Goal: Task Accomplishment & Management: Complete application form

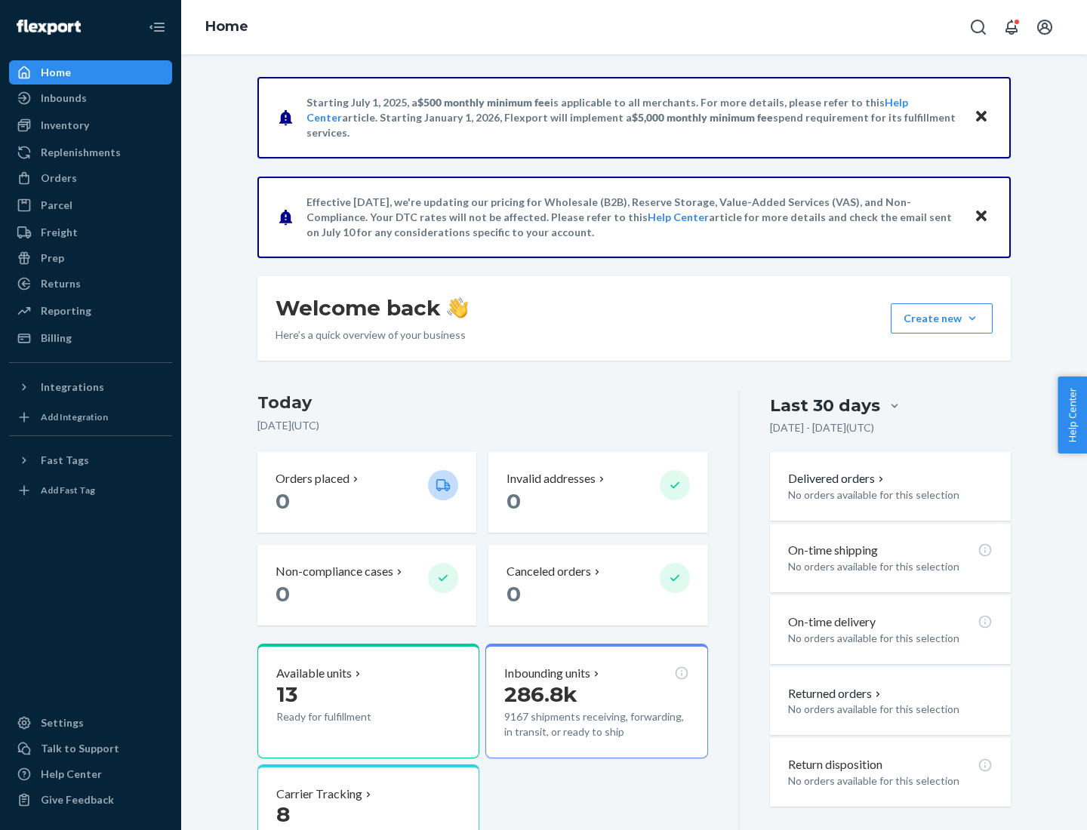
click at [972, 319] on button "Create new Create new inbound Create new order Create new product" at bounding box center [942, 318] width 102 height 30
click at [91, 98] on div "Inbounds" at bounding box center [91, 98] width 160 height 21
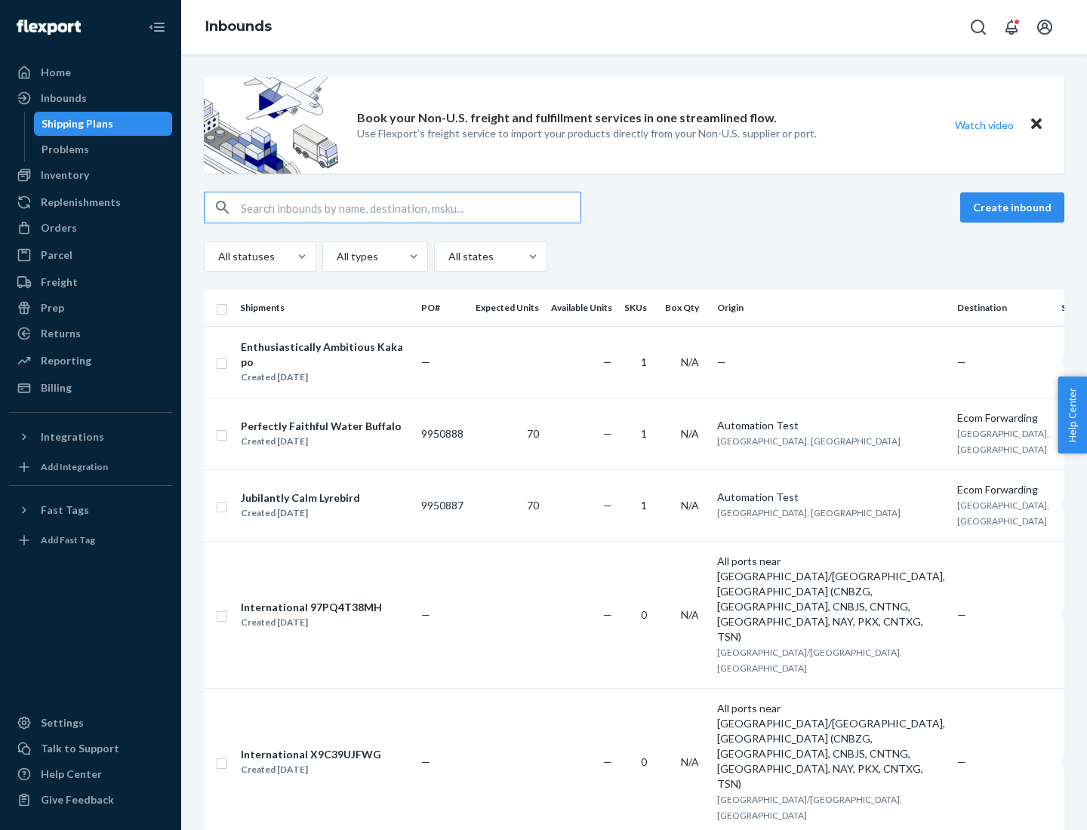
click at [1014, 208] on button "Create inbound" at bounding box center [1012, 207] width 104 height 30
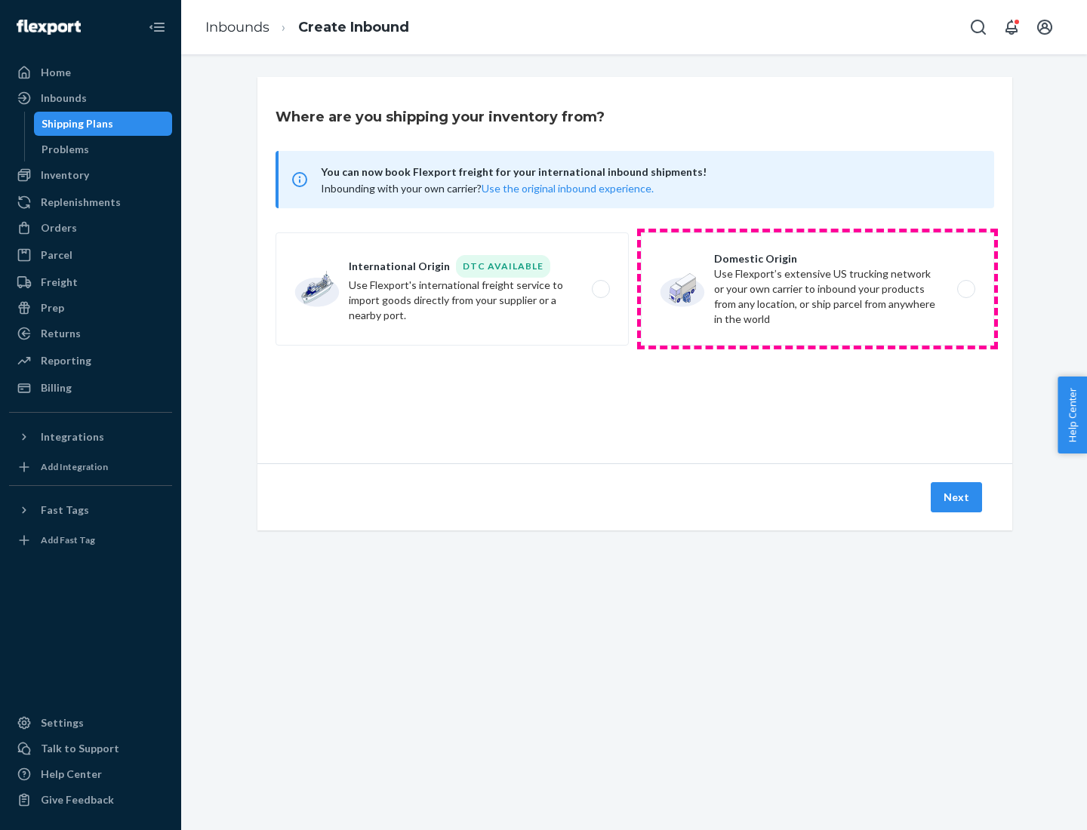
click at [817, 289] on label "Domestic Origin Use Flexport’s extensive US trucking network or your own carrie…" at bounding box center [817, 288] width 353 height 113
click at [965, 289] on input "Domestic Origin Use Flexport’s extensive US trucking network or your own carrie…" at bounding box center [970, 290] width 10 height 10
radio input "true"
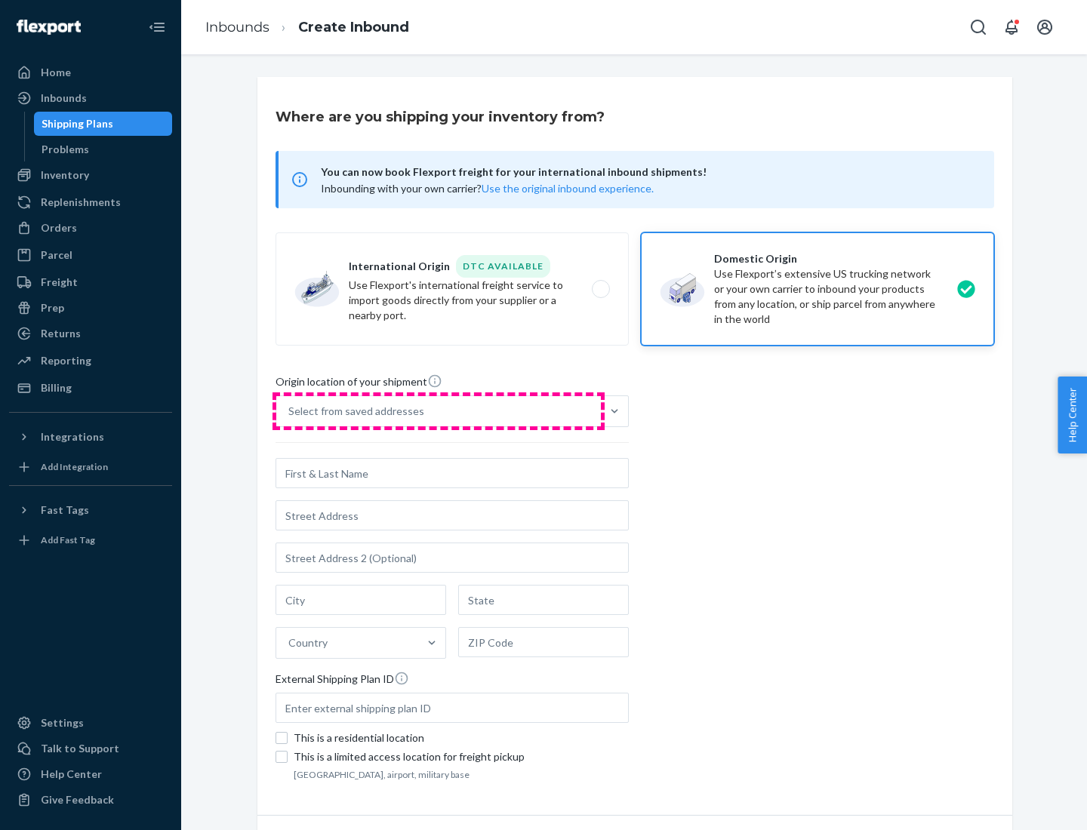
click at [439, 411] on div "Select from saved addresses" at bounding box center [438, 411] width 325 height 30
click at [290, 411] on input "Select from saved addresses" at bounding box center [289, 411] width 2 height 15
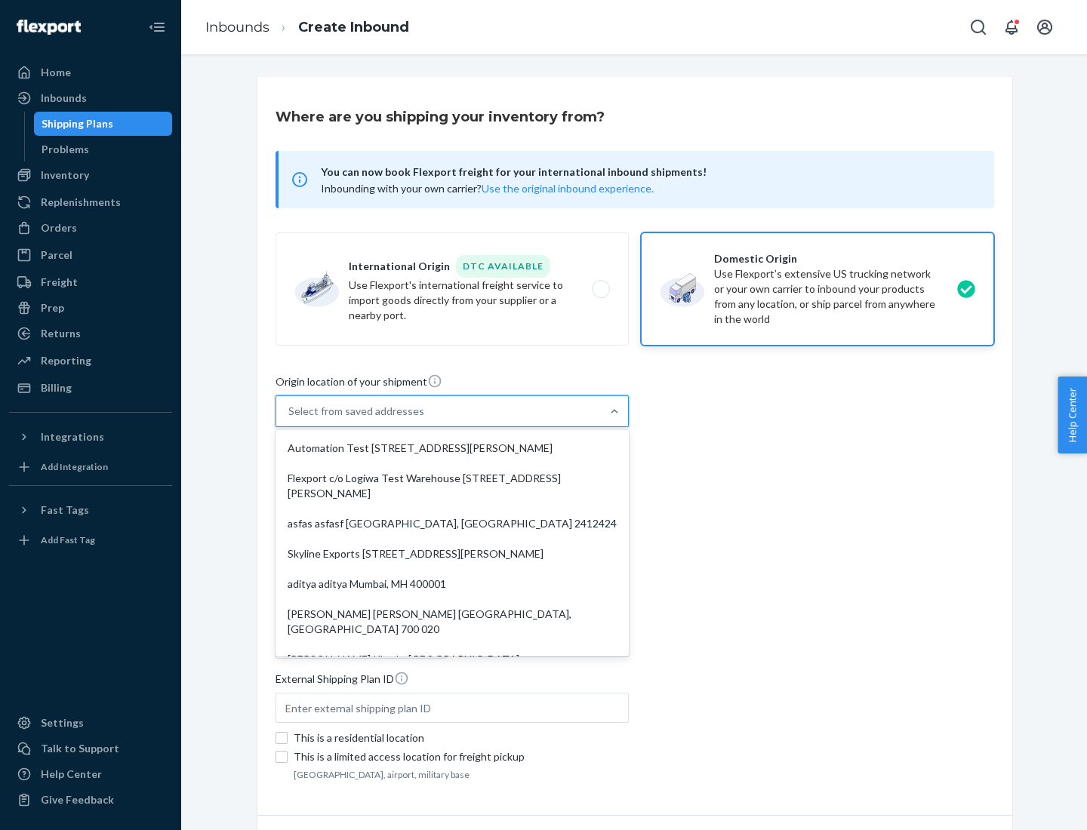
scroll to position [6, 0]
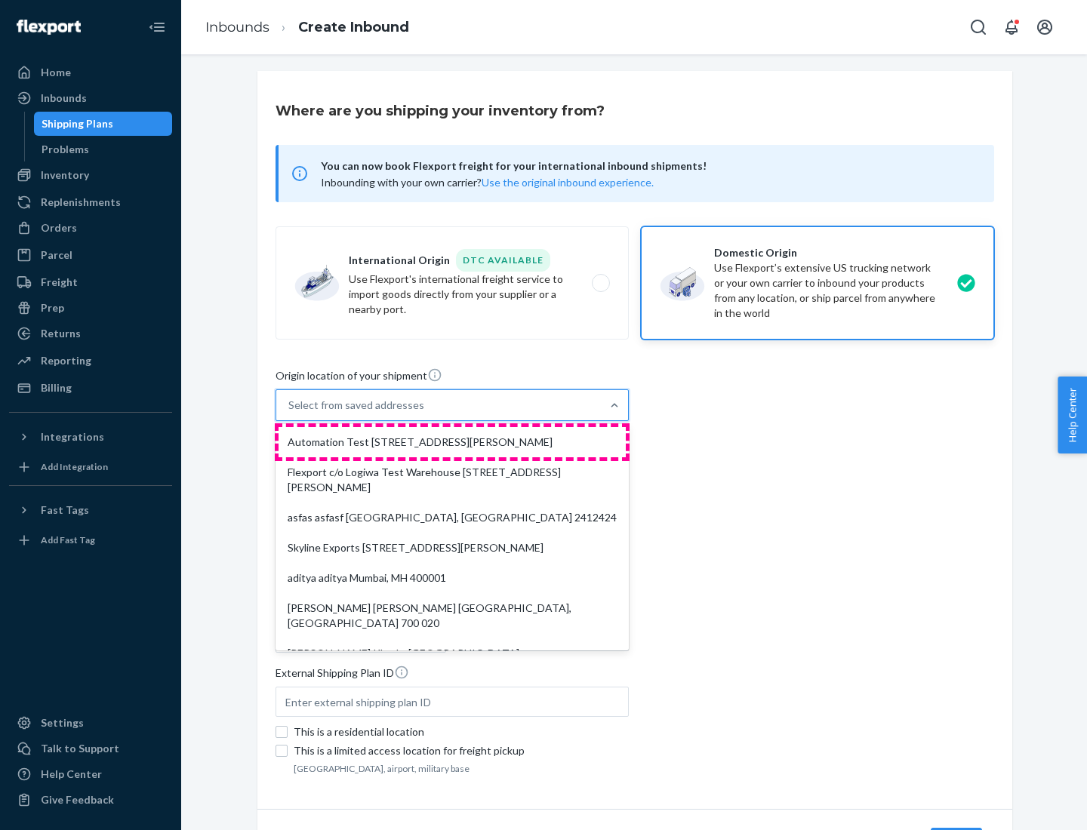
click at [452, 442] on div "Automation Test [STREET_ADDRESS][PERSON_NAME]" at bounding box center [452, 442] width 347 height 30
click at [290, 413] on input "option Automation Test [STREET_ADDRESS][PERSON_NAME]. 9 results available. Use …" at bounding box center [289, 405] width 2 height 15
type input "Automation Test"
type input "9th Floor"
type input "[GEOGRAPHIC_DATA]"
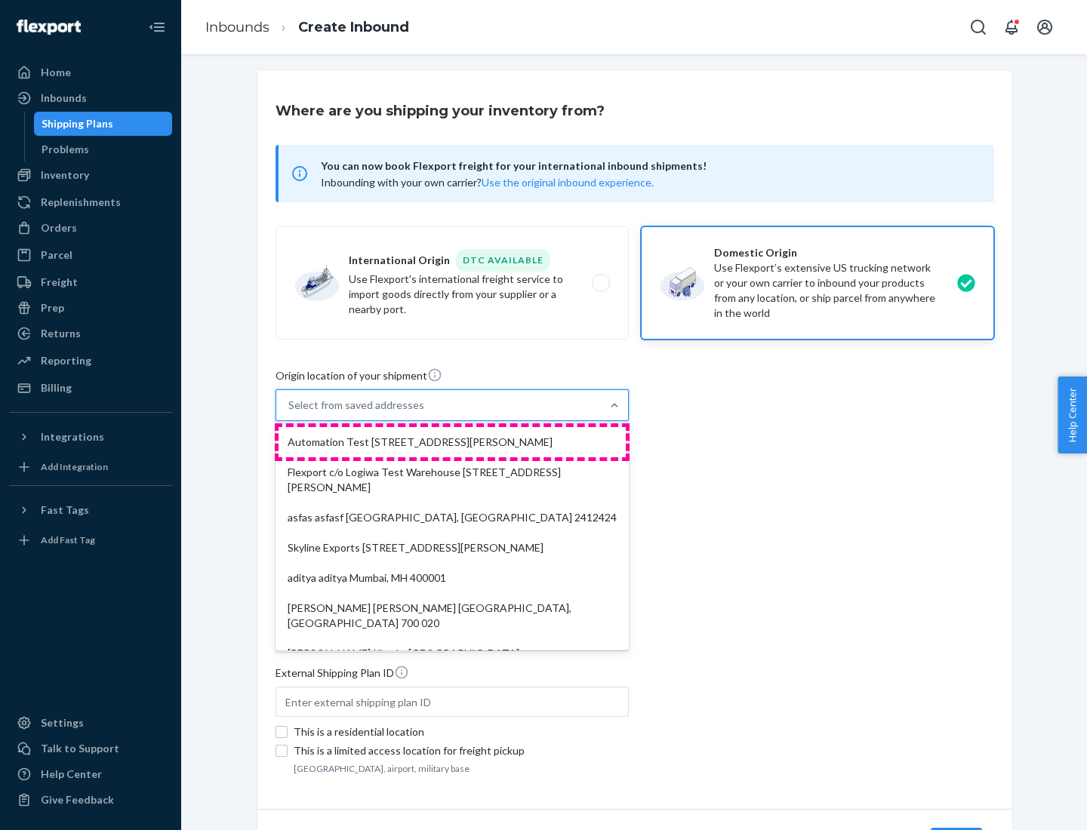
type input "CA"
type input "94104"
type input "[STREET_ADDRESS][PERSON_NAME]"
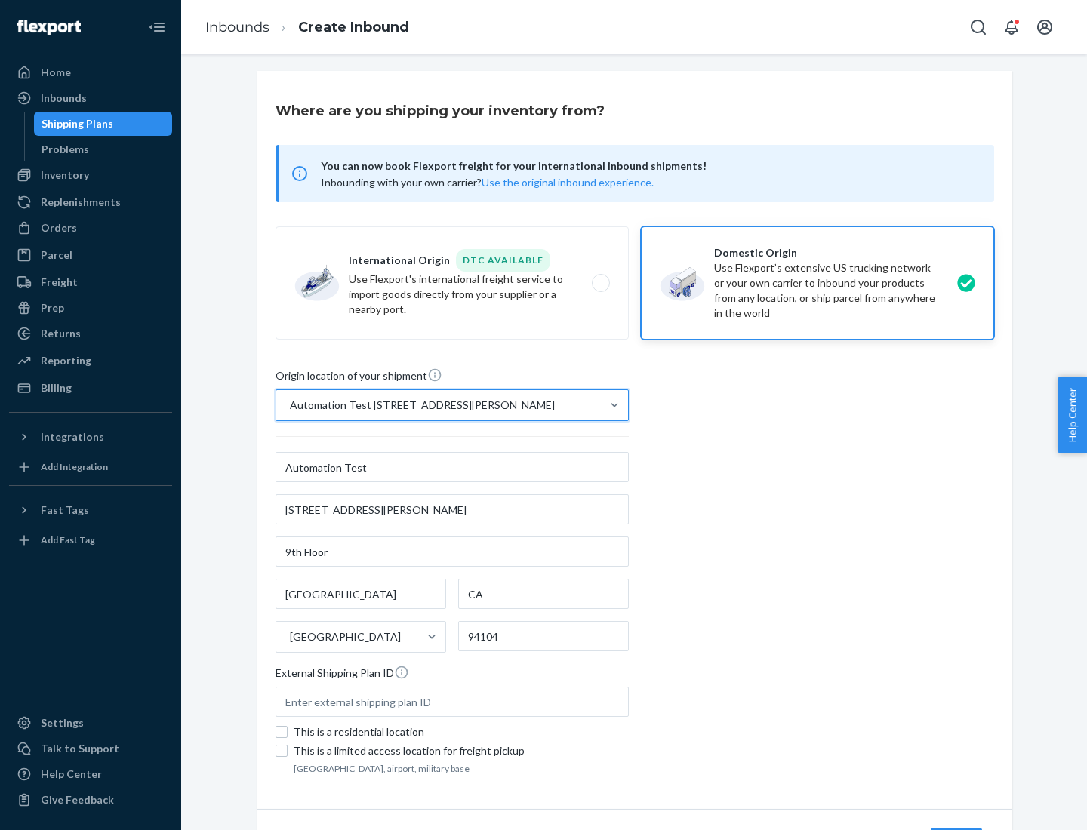
scroll to position [88, 0]
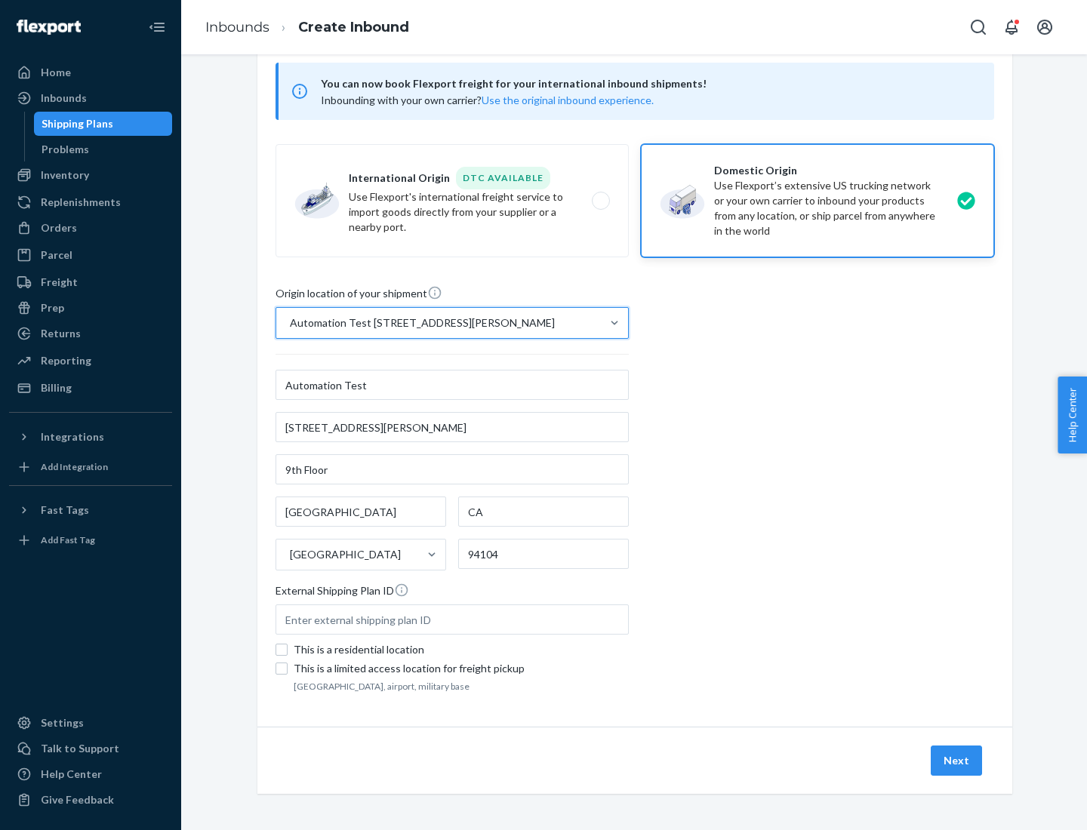
click at [957, 761] on button "Next" at bounding box center [956, 761] width 51 height 30
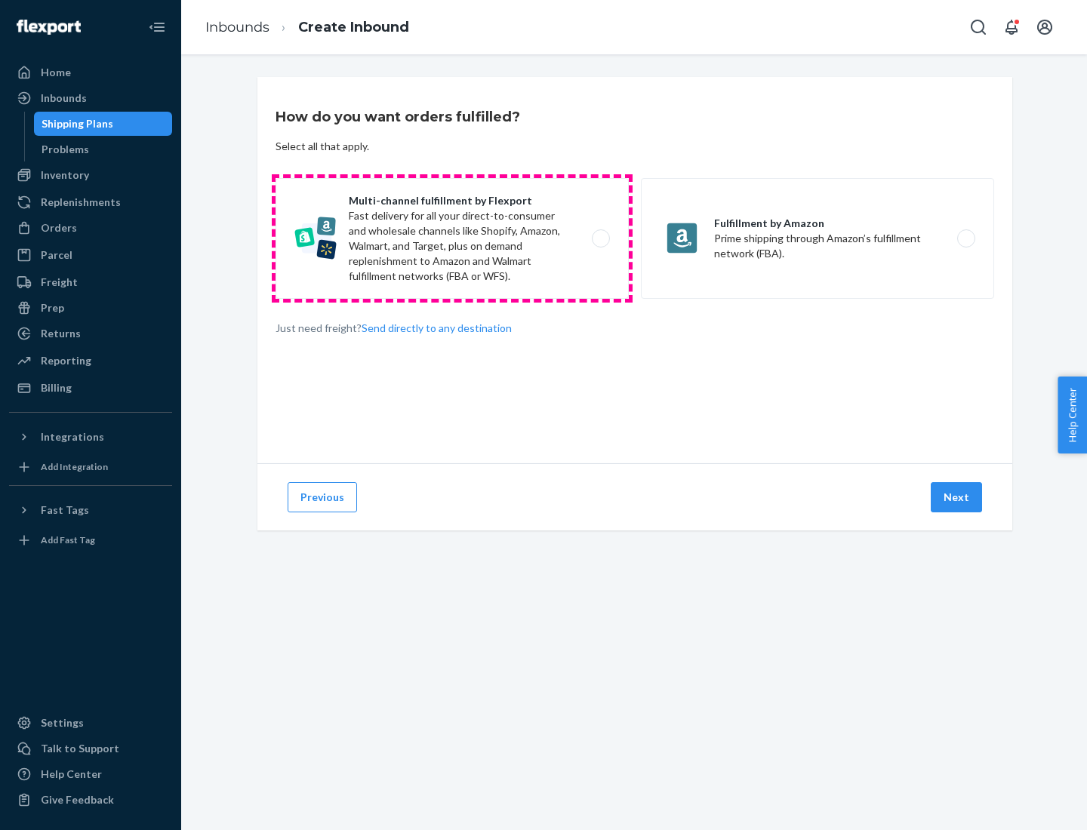
click at [452, 239] on label "Multi-channel fulfillment by Flexport Fast delivery for all your direct-to-cons…" at bounding box center [451, 238] width 353 height 121
click at [600, 239] on input "Multi-channel fulfillment by Flexport Fast delivery for all your direct-to-cons…" at bounding box center [605, 239] width 10 height 10
radio input "true"
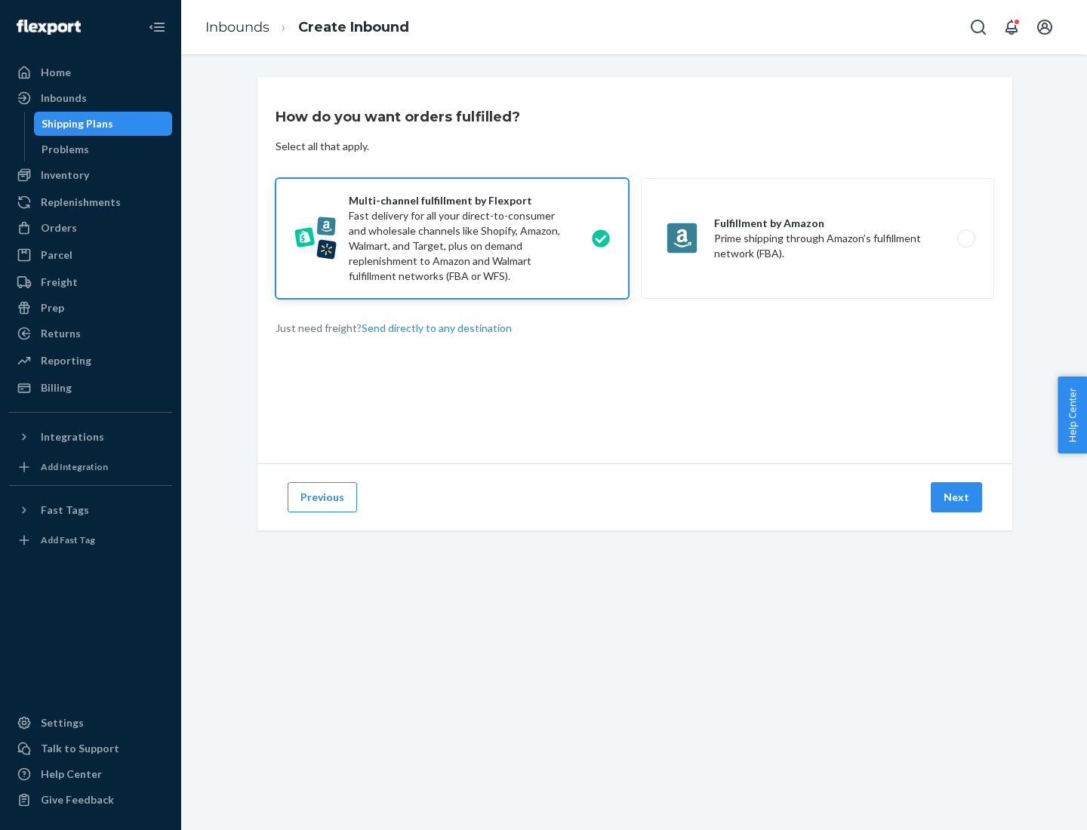
click at [957, 497] on button "Next" at bounding box center [956, 497] width 51 height 30
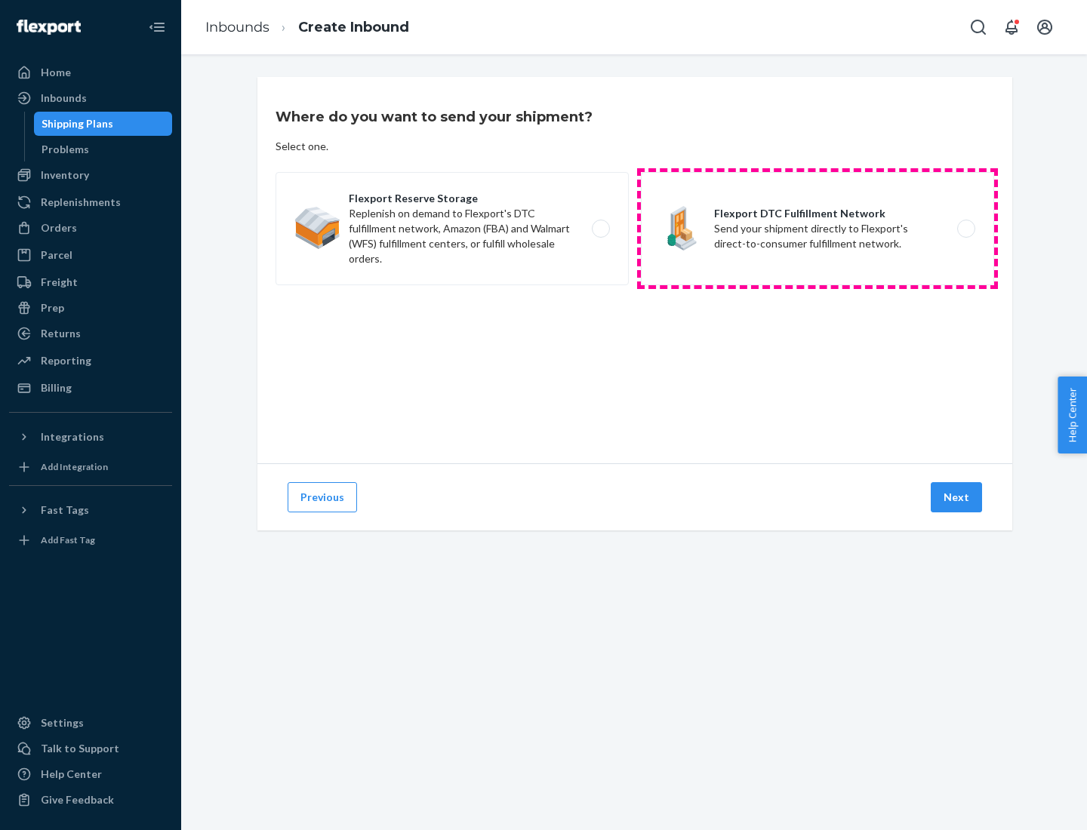
click at [817, 229] on label "Flexport DTC Fulfillment Network Send your shipment directly to Flexport's dire…" at bounding box center [817, 228] width 353 height 113
click at [965, 229] on input "Flexport DTC Fulfillment Network Send your shipment directly to Flexport's dire…" at bounding box center [970, 229] width 10 height 10
radio input "true"
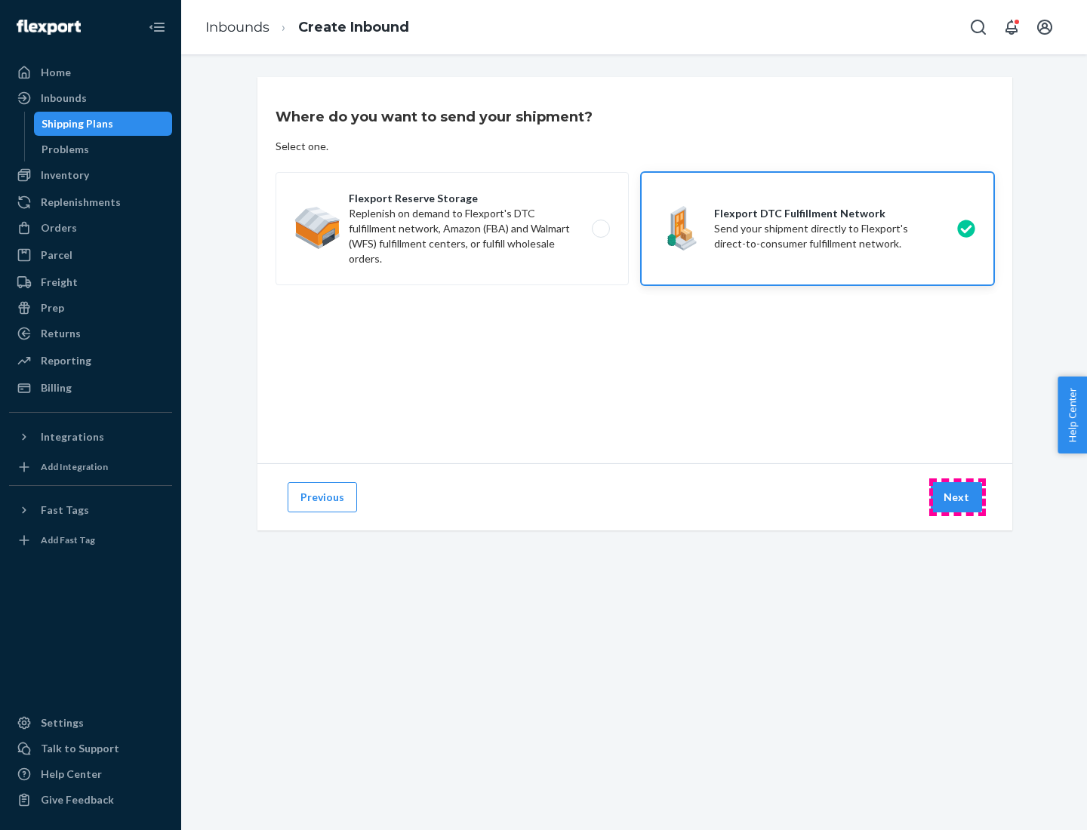
click at [957, 497] on button "Next" at bounding box center [956, 497] width 51 height 30
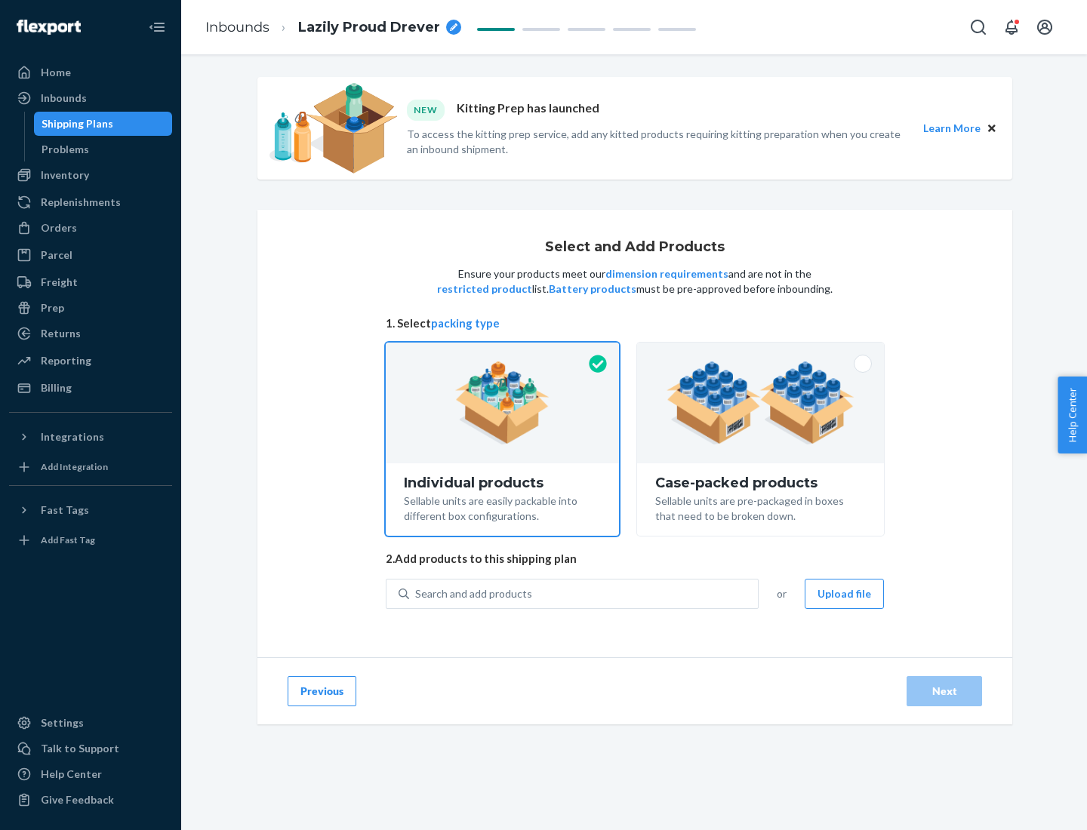
click at [761, 403] on img at bounding box center [760, 403] width 188 height 83
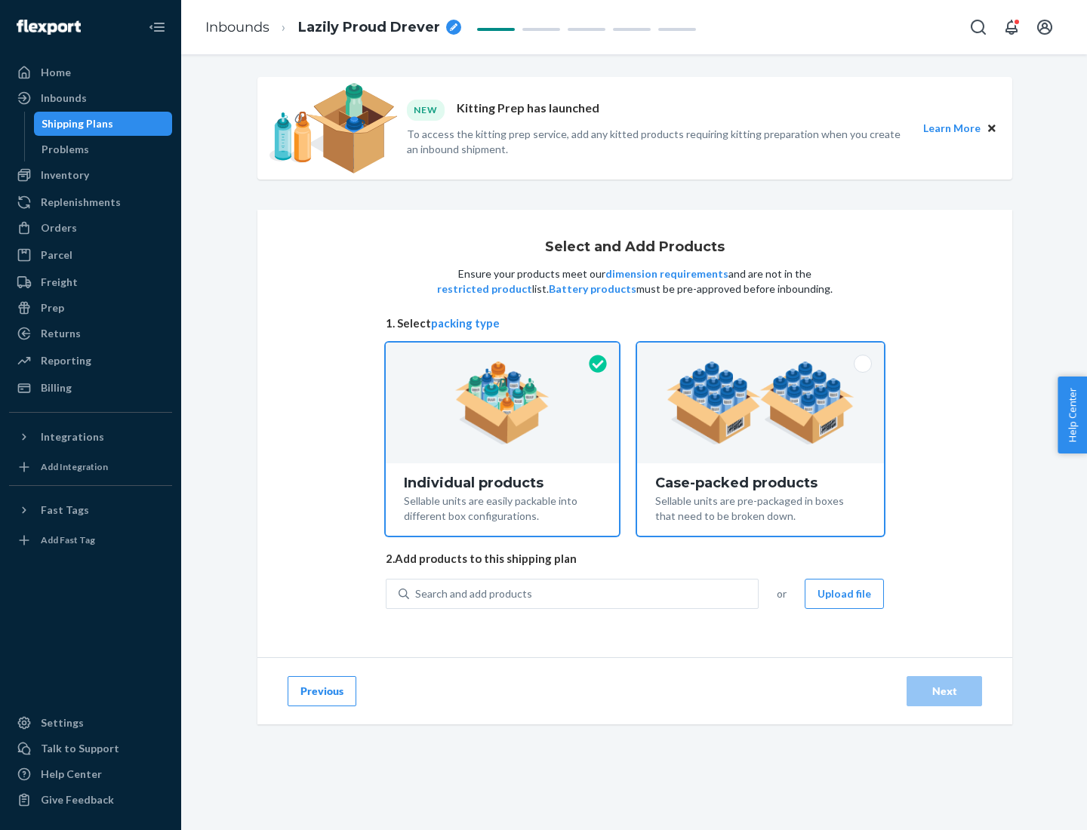
click at [761, 352] on input "Case-packed products Sellable units are pre-packaged in boxes that need to be b…" at bounding box center [761, 348] width 10 height 10
radio input "true"
radio input "false"
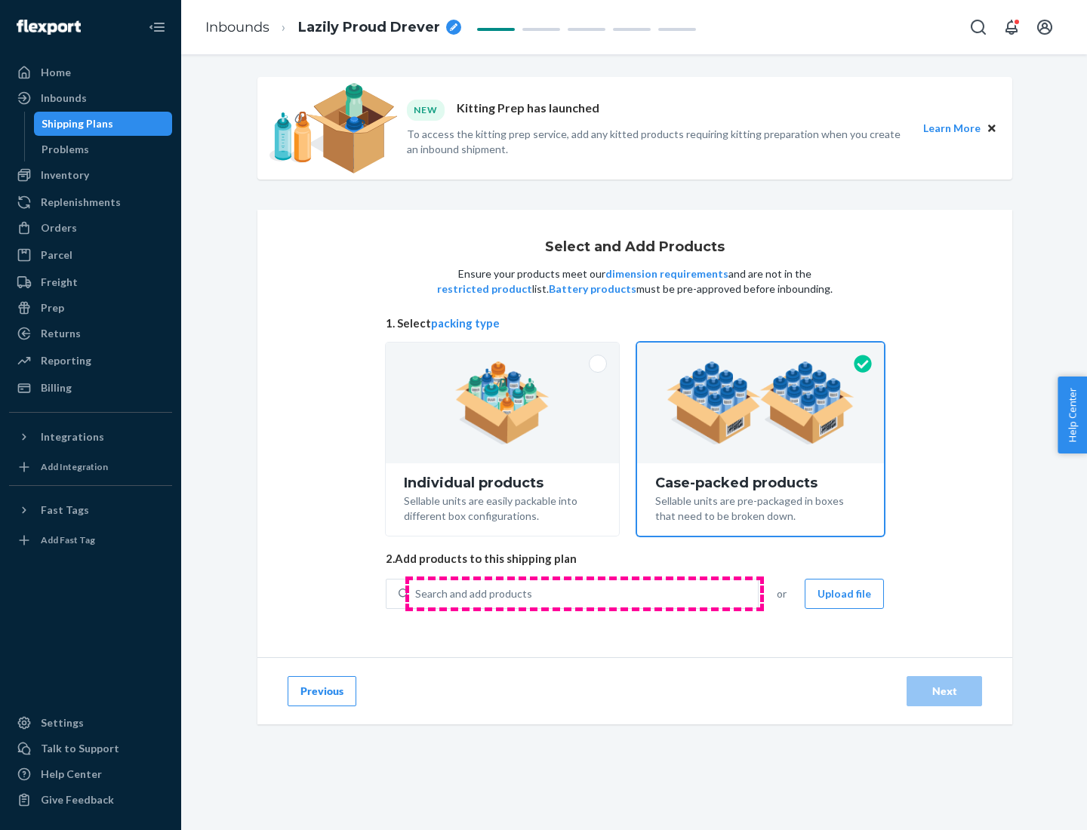
click at [584, 593] on div "Search and add products" at bounding box center [583, 593] width 349 height 27
click at [417, 593] on input "Search and add products" at bounding box center [416, 593] width 2 height 15
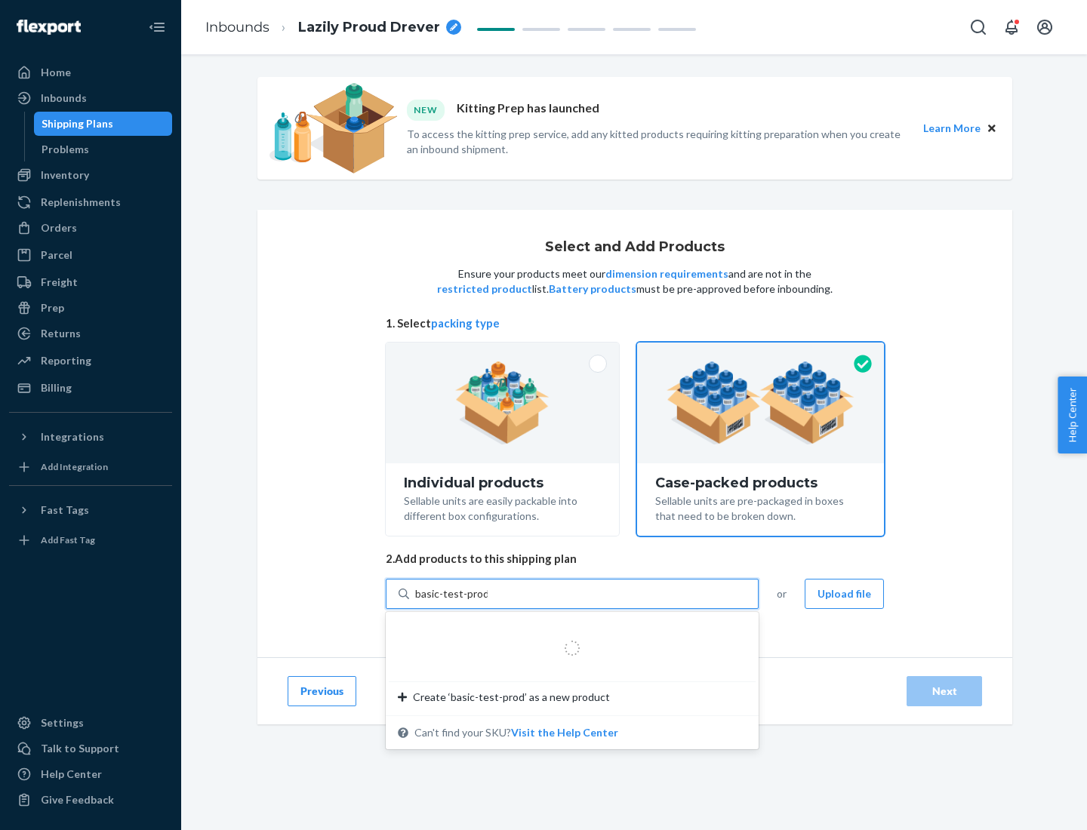
type input "basic-test-product-1"
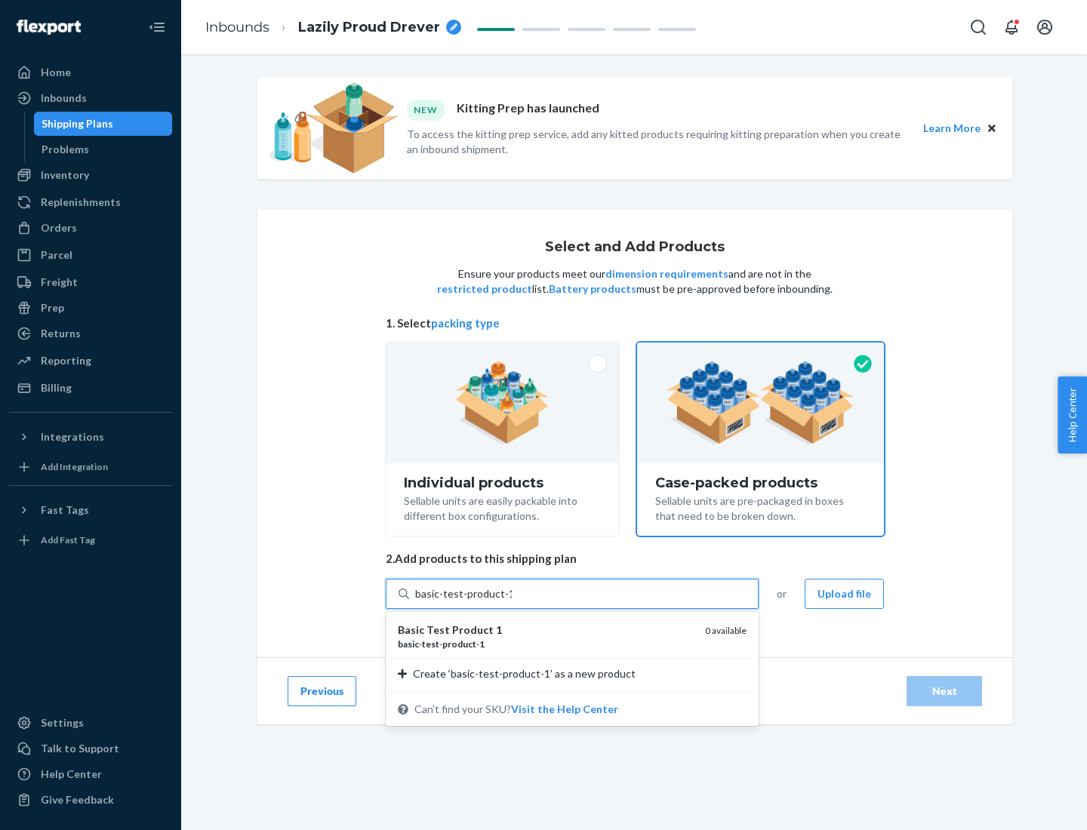
click at [546, 644] on div "basic - test - product - 1" at bounding box center [545, 644] width 295 height 13
click at [512, 602] on input "basic-test-product-1" at bounding box center [463, 593] width 97 height 15
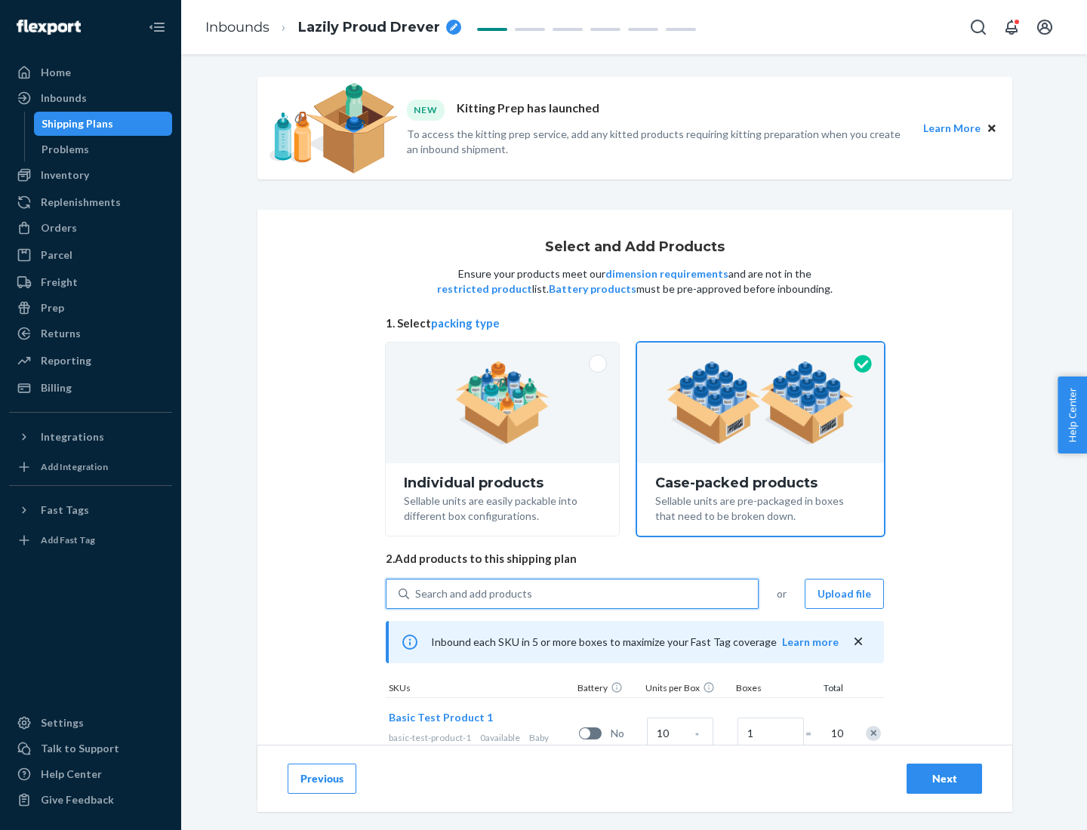
scroll to position [54, 0]
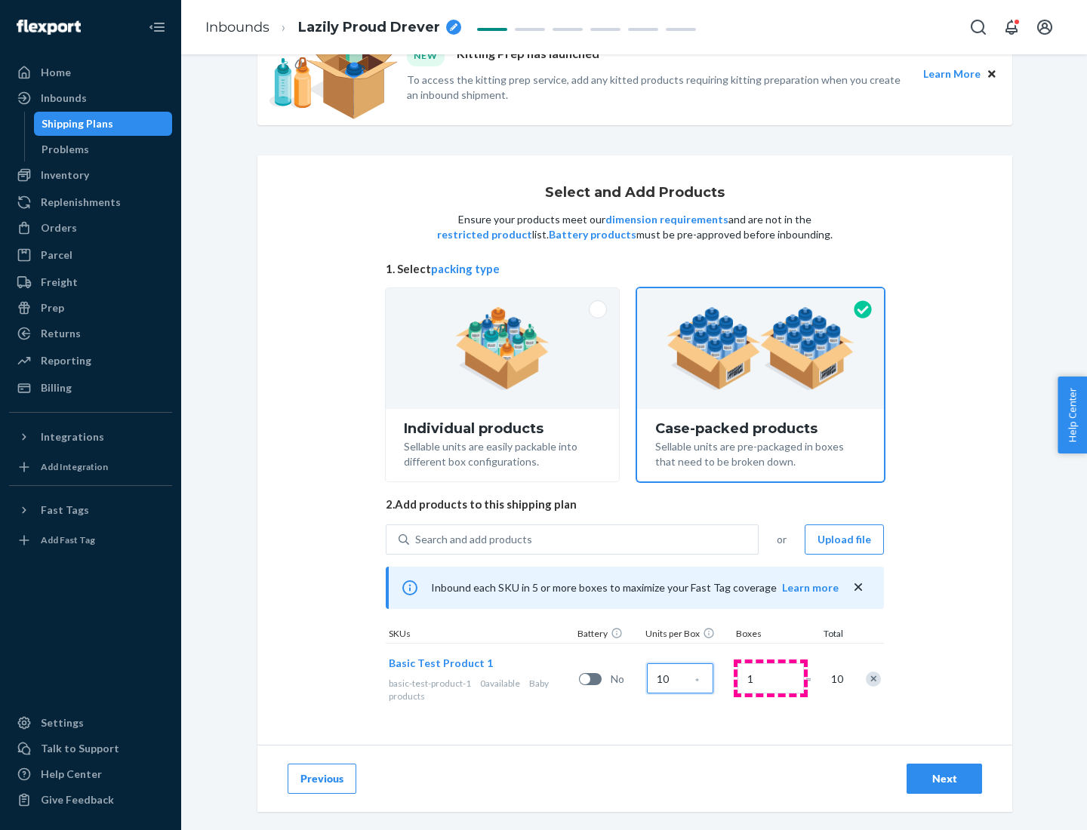
type input "10"
type input "7"
click at [944, 779] on div "Next" at bounding box center [944, 778] width 50 height 15
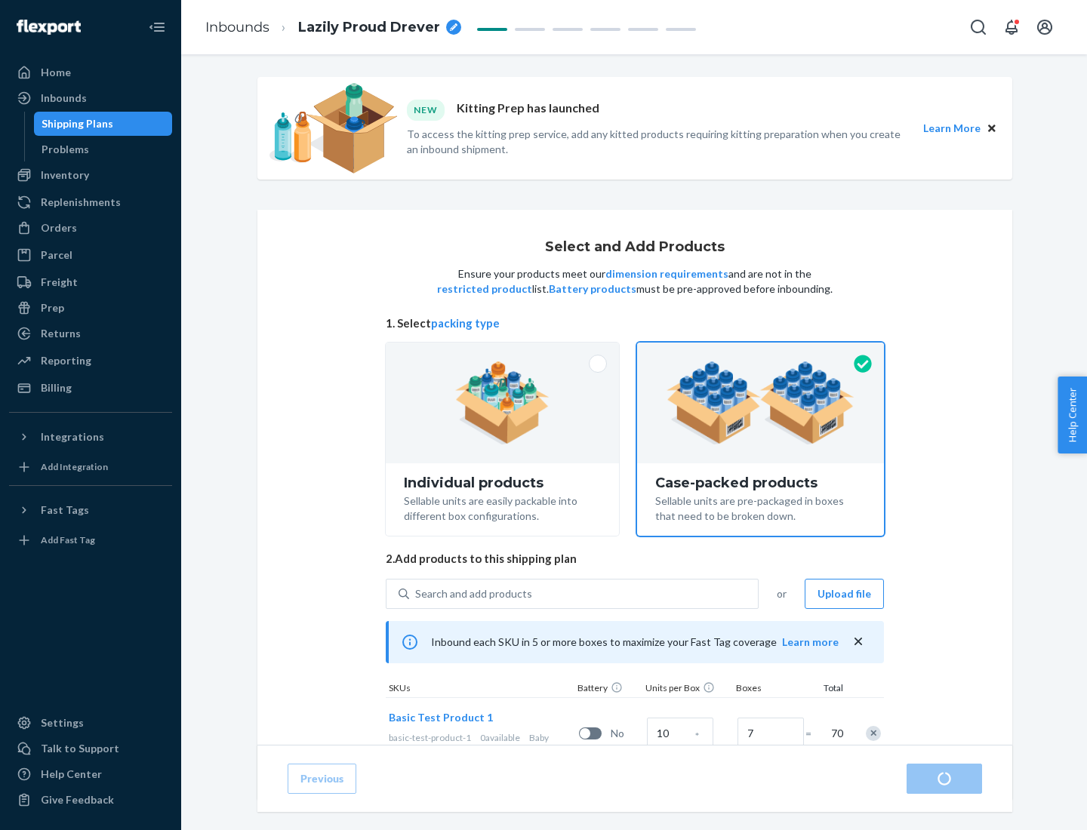
radio input "true"
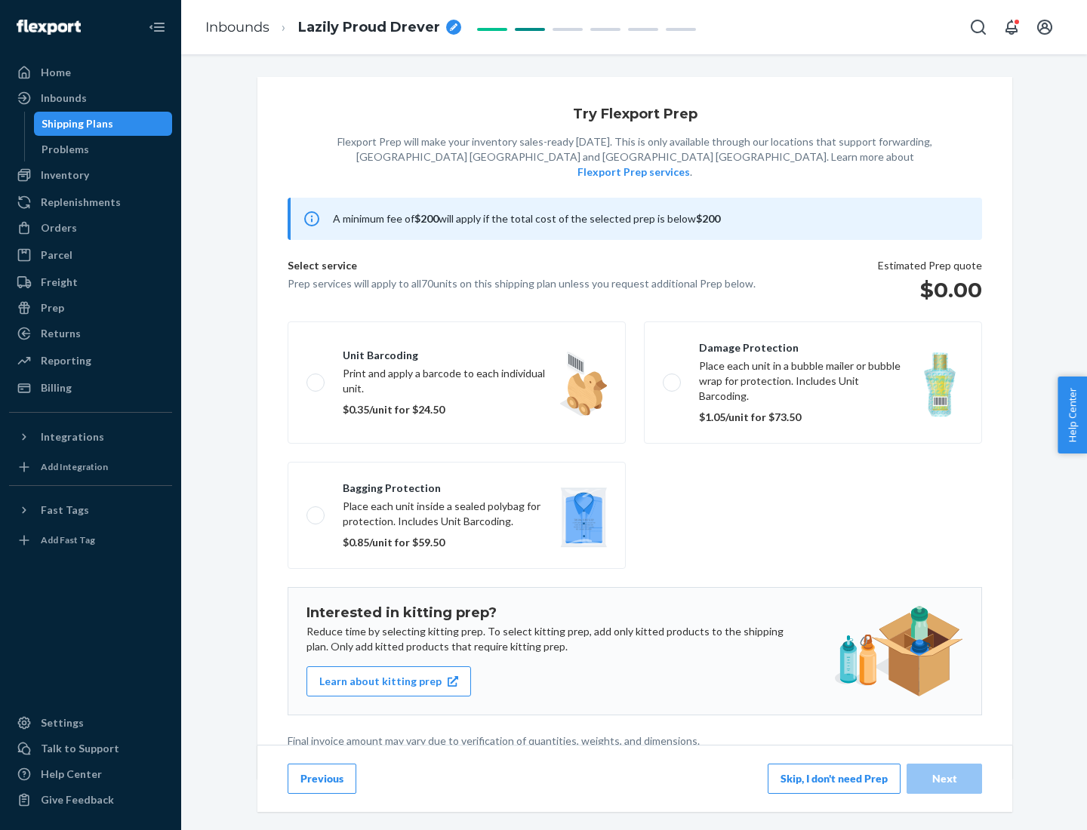
scroll to position [4, 0]
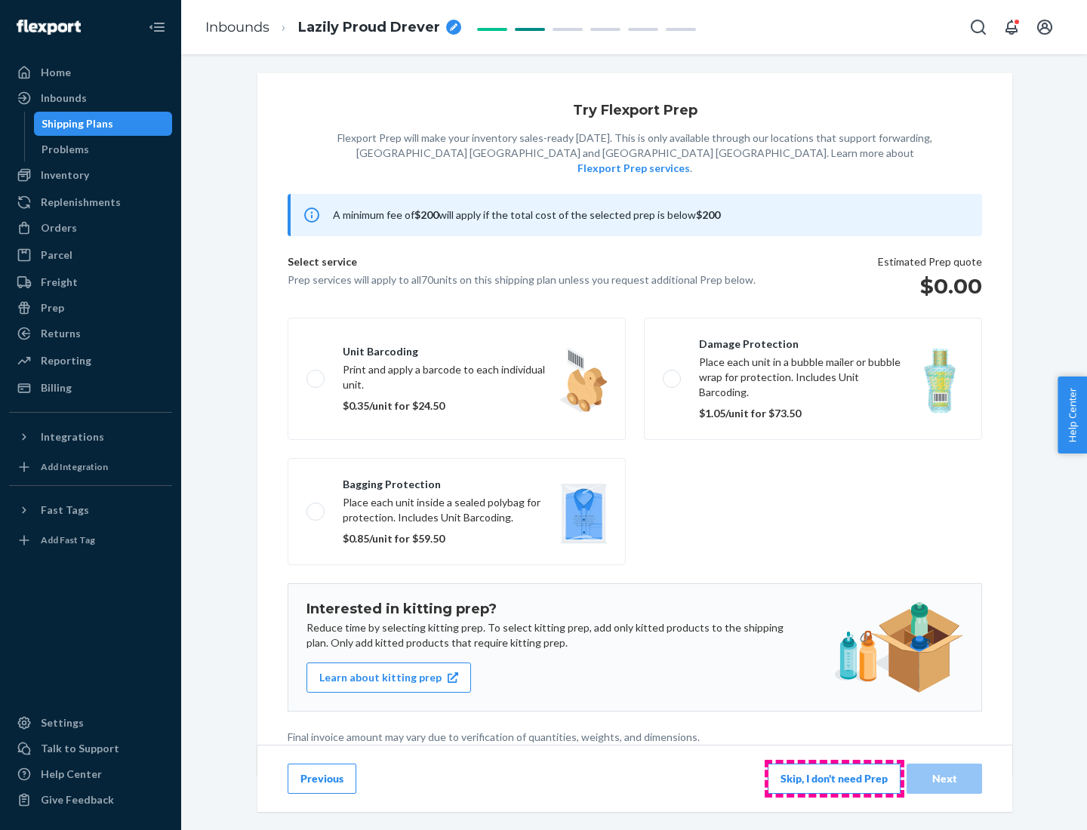
click at [834, 778] on button "Skip, I don't need Prep" at bounding box center [834, 779] width 133 height 30
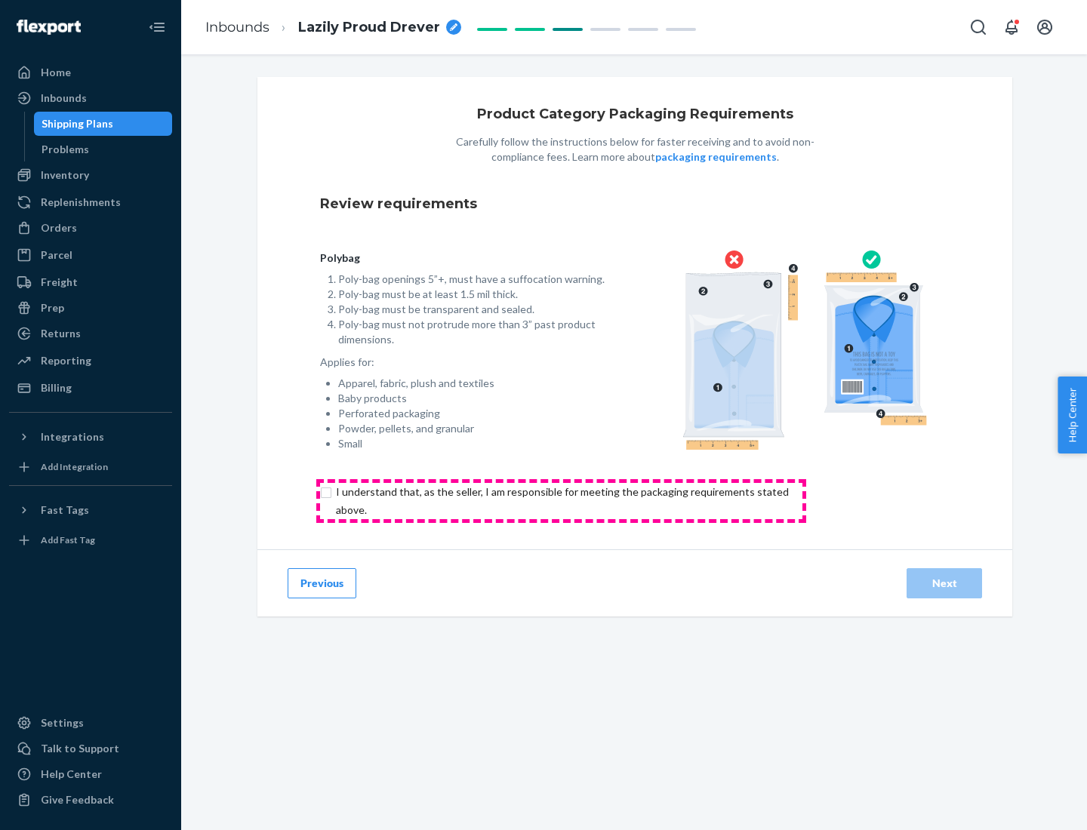
click at [561, 500] on input "checkbox" at bounding box center [571, 501] width 502 height 36
checkbox input "true"
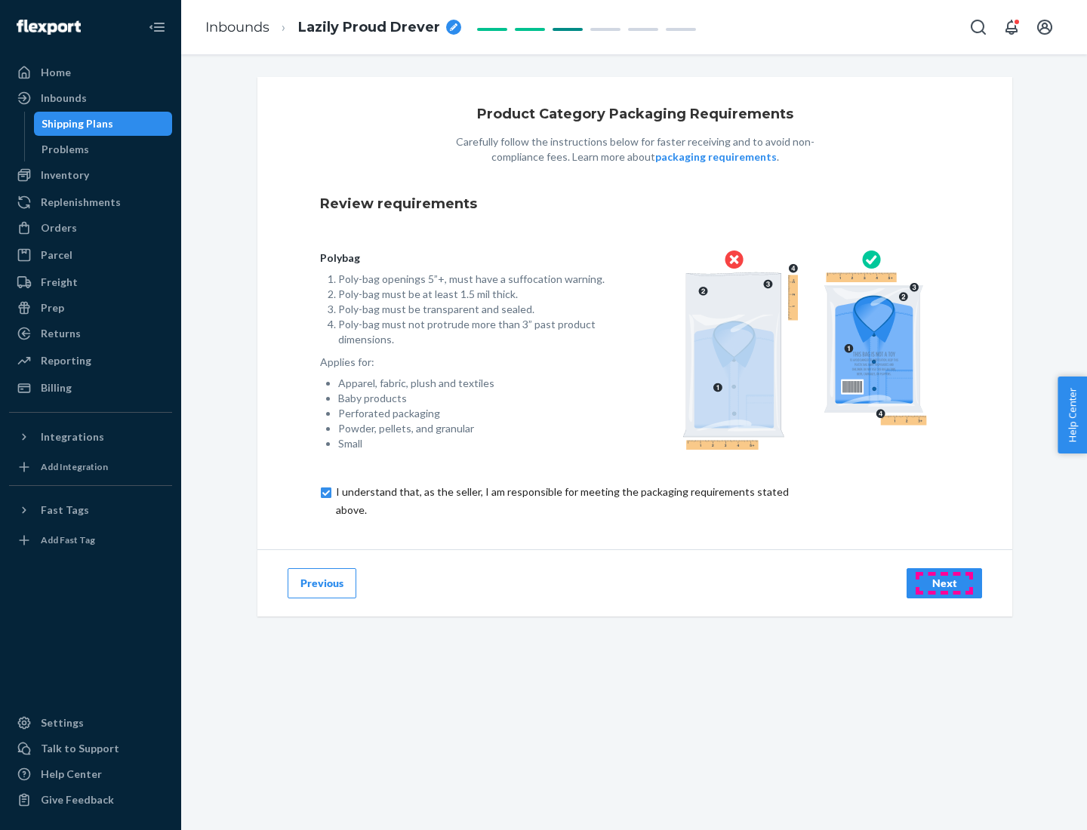
click at [944, 583] on div "Next" at bounding box center [944, 583] width 50 height 15
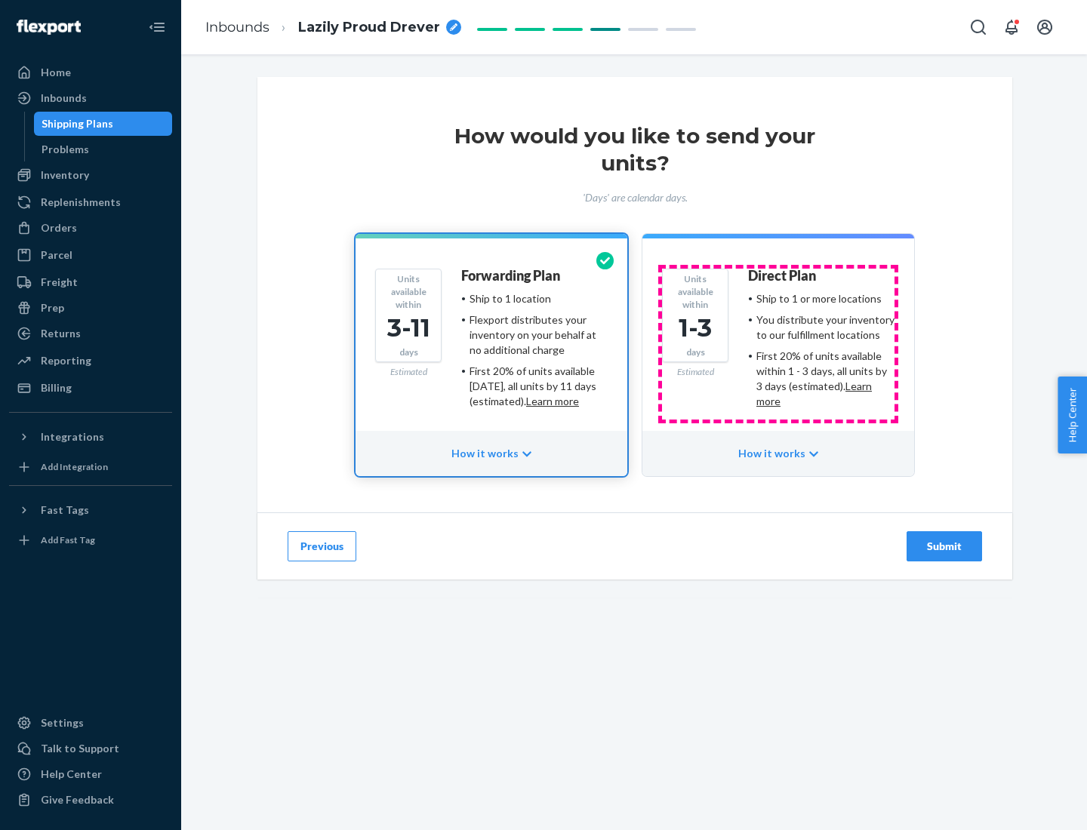
click at [778, 344] on ul "Ship to 1 or more locations You distribute your inventory to our fulfillment lo…" at bounding box center [821, 350] width 146 height 118
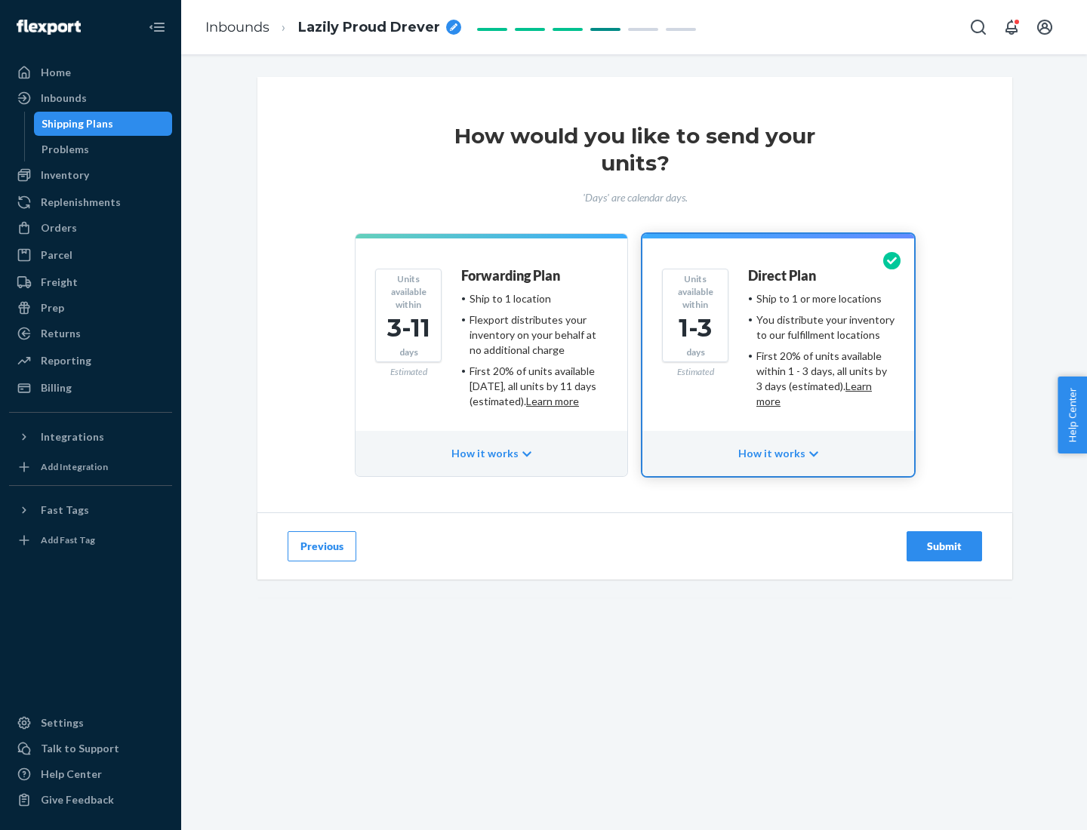
click at [944, 546] on div "Submit" at bounding box center [944, 546] width 50 height 15
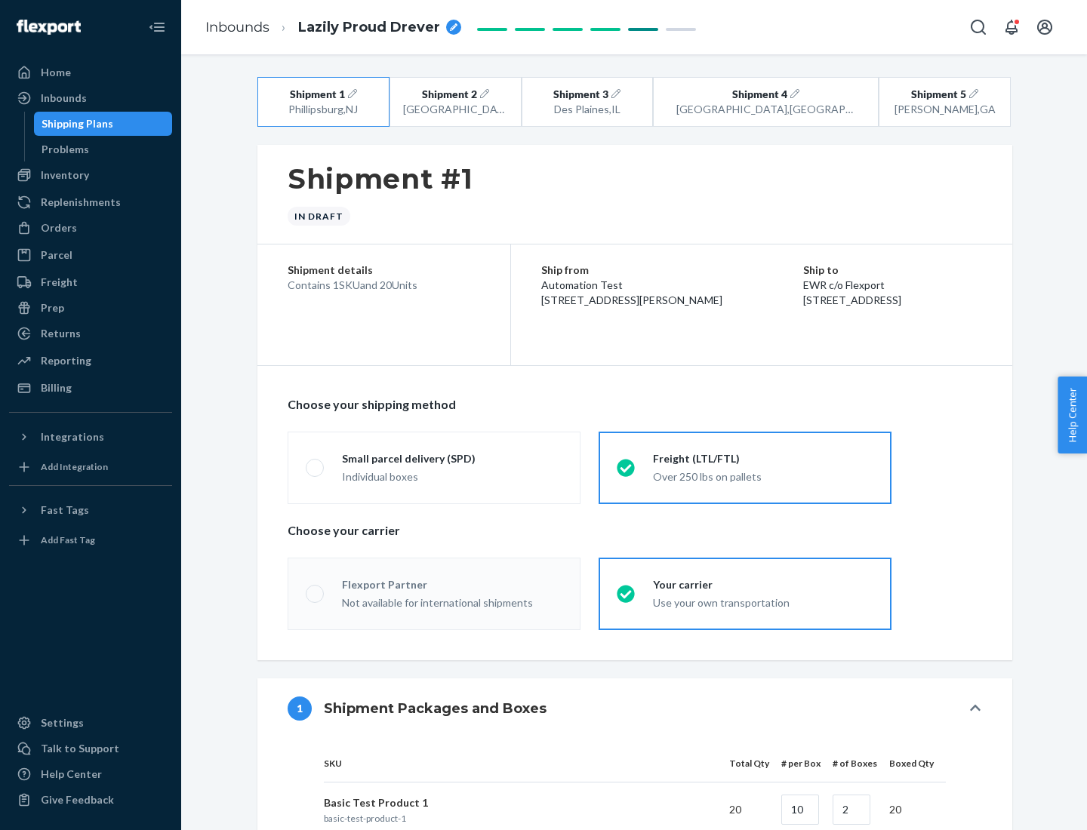
radio input "true"
radio input "false"
radio input "true"
radio input "false"
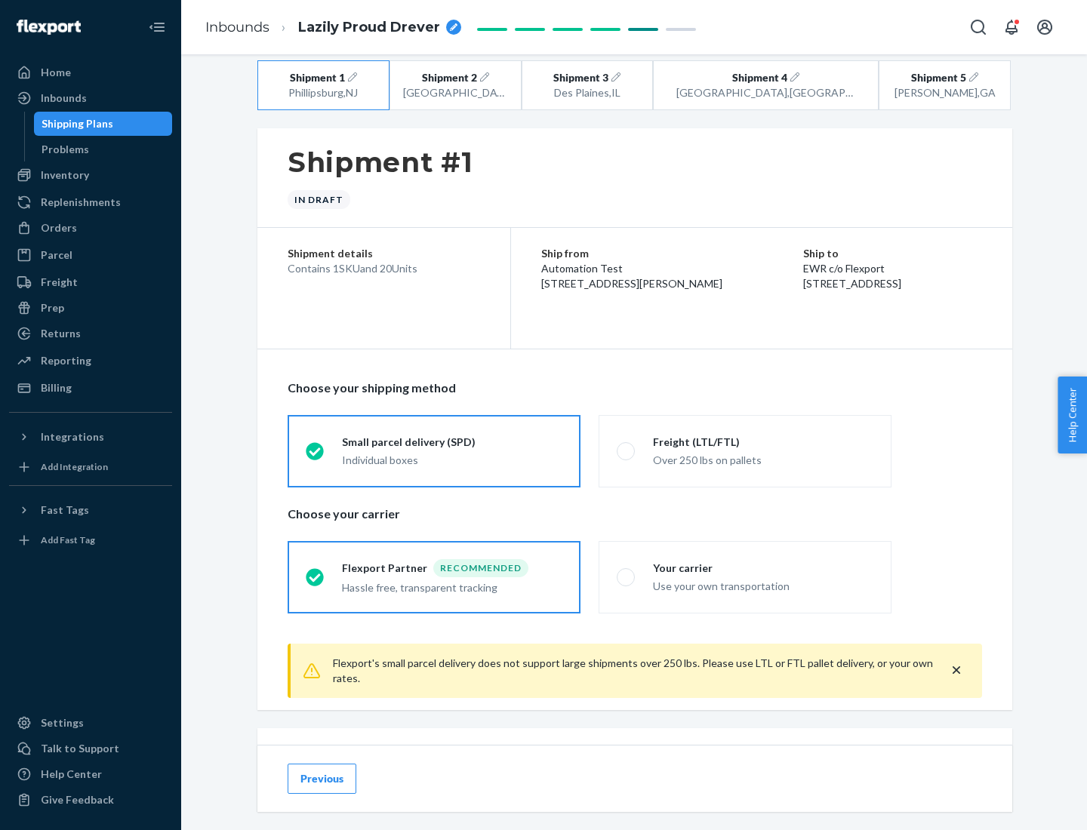
click at [763, 442] on div "Freight (LTL/FTL)" at bounding box center [763, 442] width 220 height 15
click at [626, 446] on input "Freight (LTL/FTL) Over 250 lbs on pallets" at bounding box center [622, 451] width 10 height 10
radio input "true"
radio input "false"
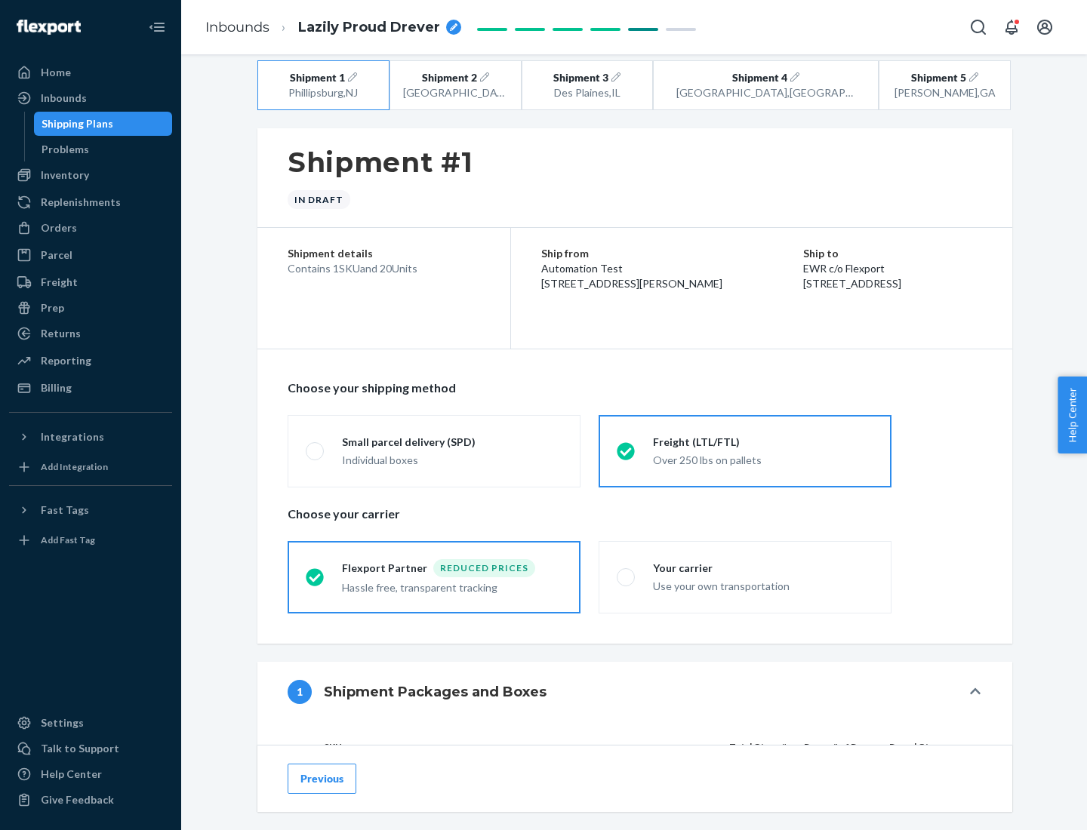
scroll to position [143, 0]
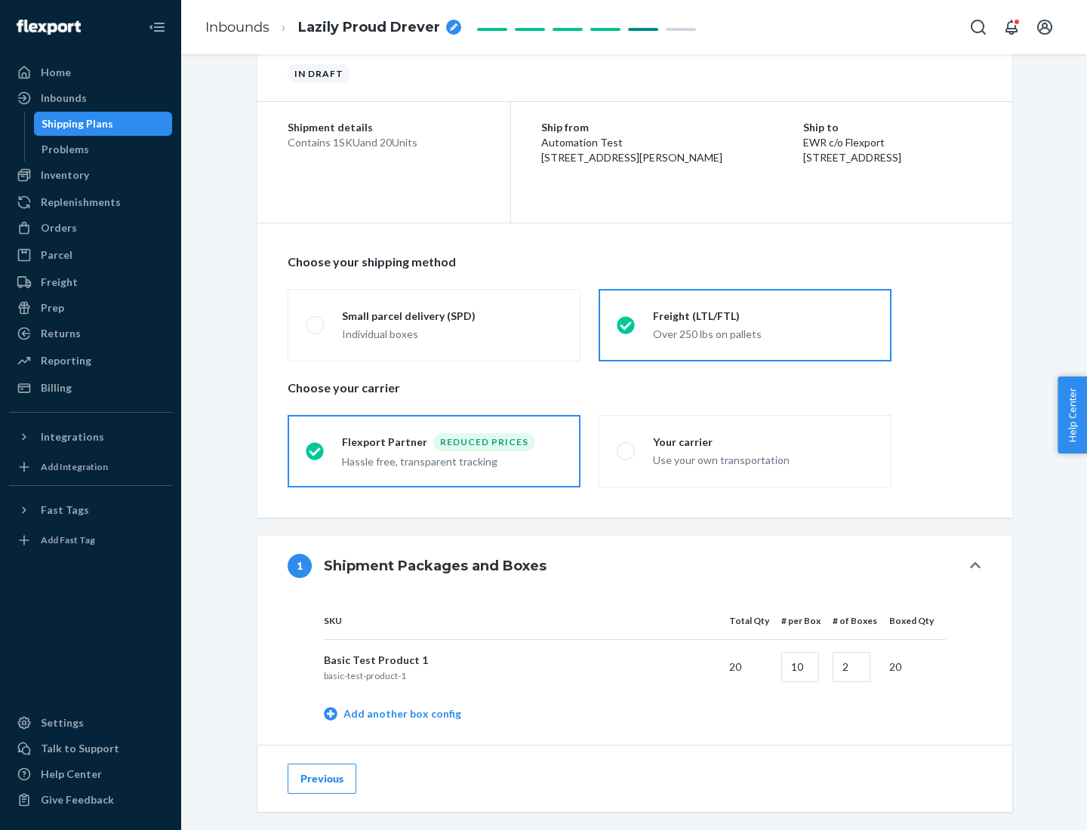
click at [763, 442] on div "Your carrier" at bounding box center [763, 442] width 220 height 15
click at [626, 446] on input "Your carrier Use your own transportation" at bounding box center [622, 451] width 10 height 10
radio input "true"
radio input "false"
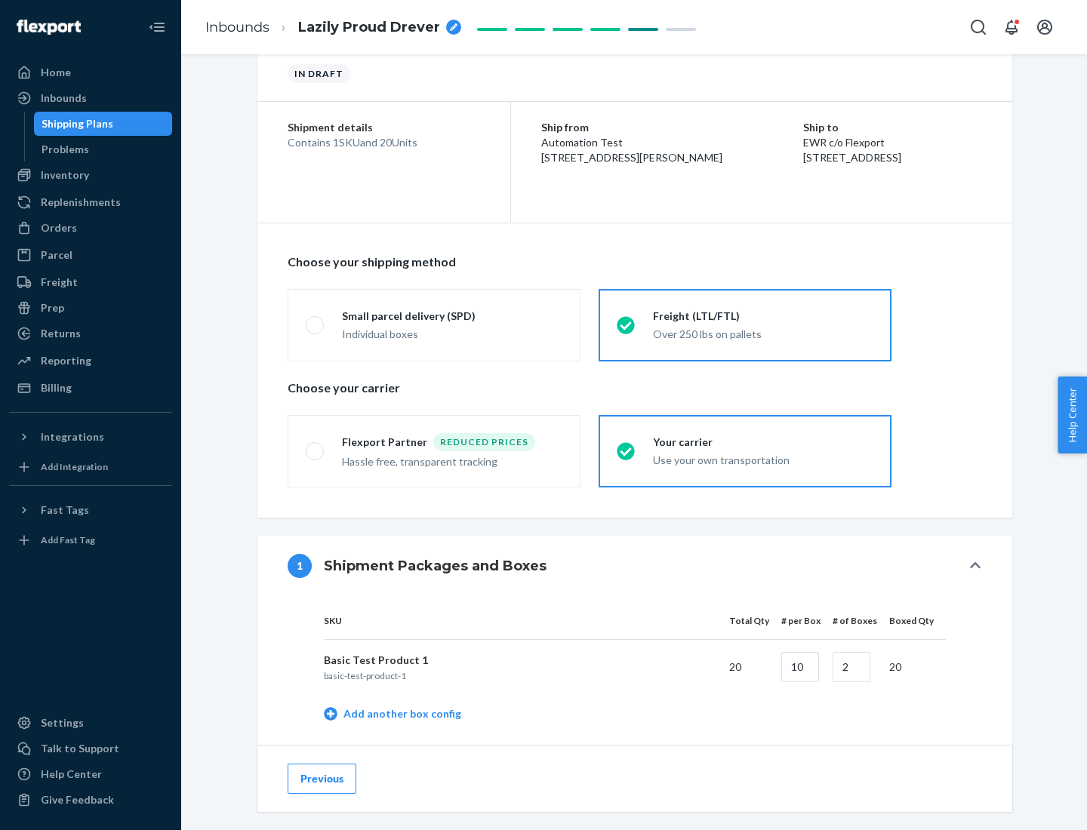
scroll to position [477, 0]
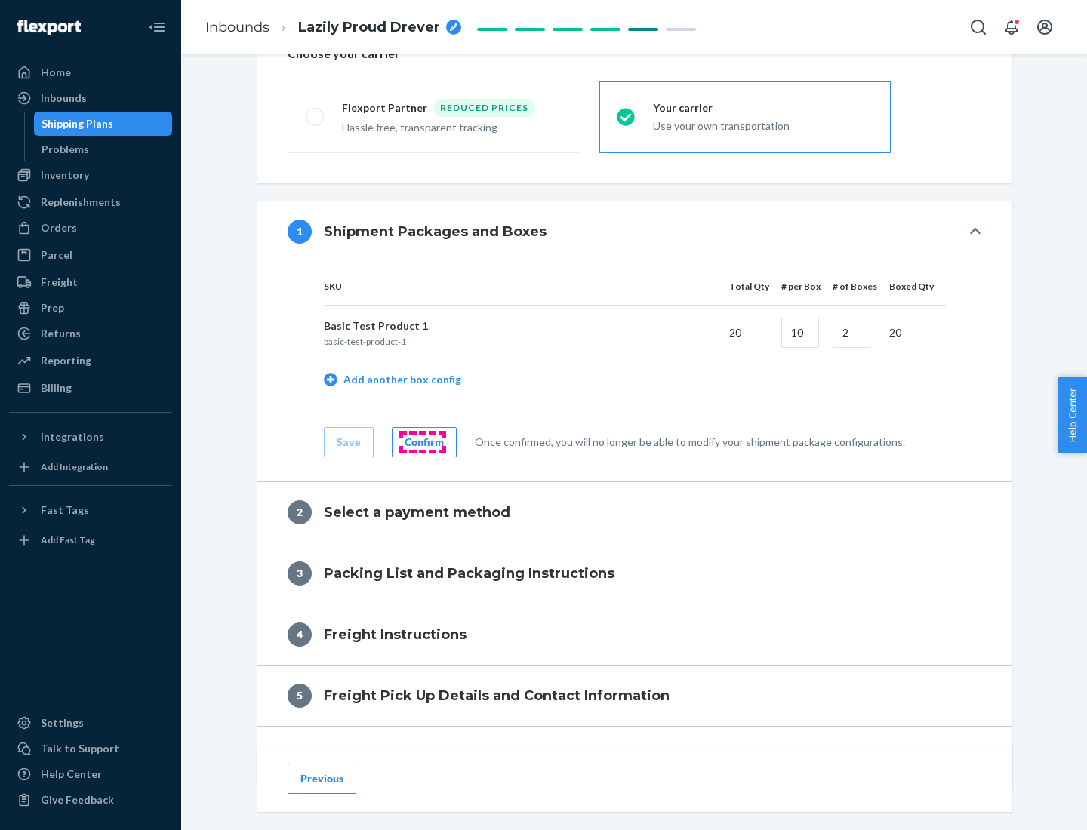
click at [422, 442] on div "Confirm" at bounding box center [424, 442] width 39 height 15
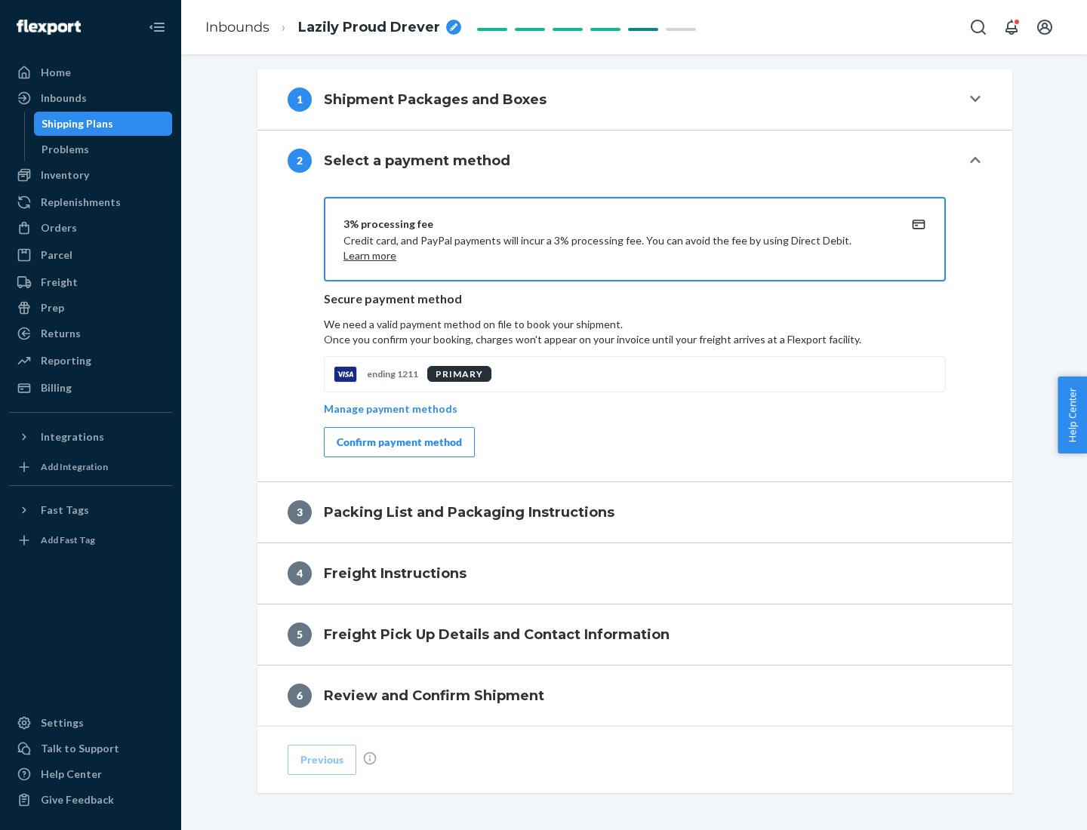
click at [398, 442] on div "Confirm payment method" at bounding box center [399, 442] width 125 height 15
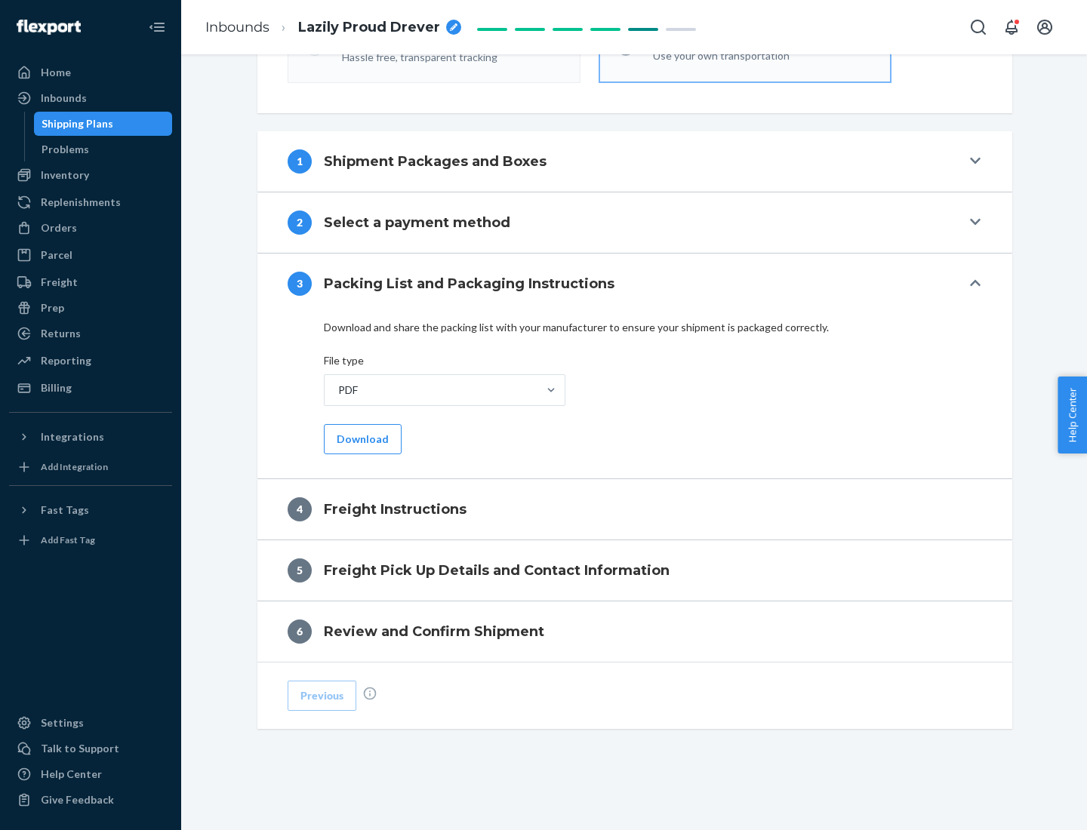
scroll to position [544, 0]
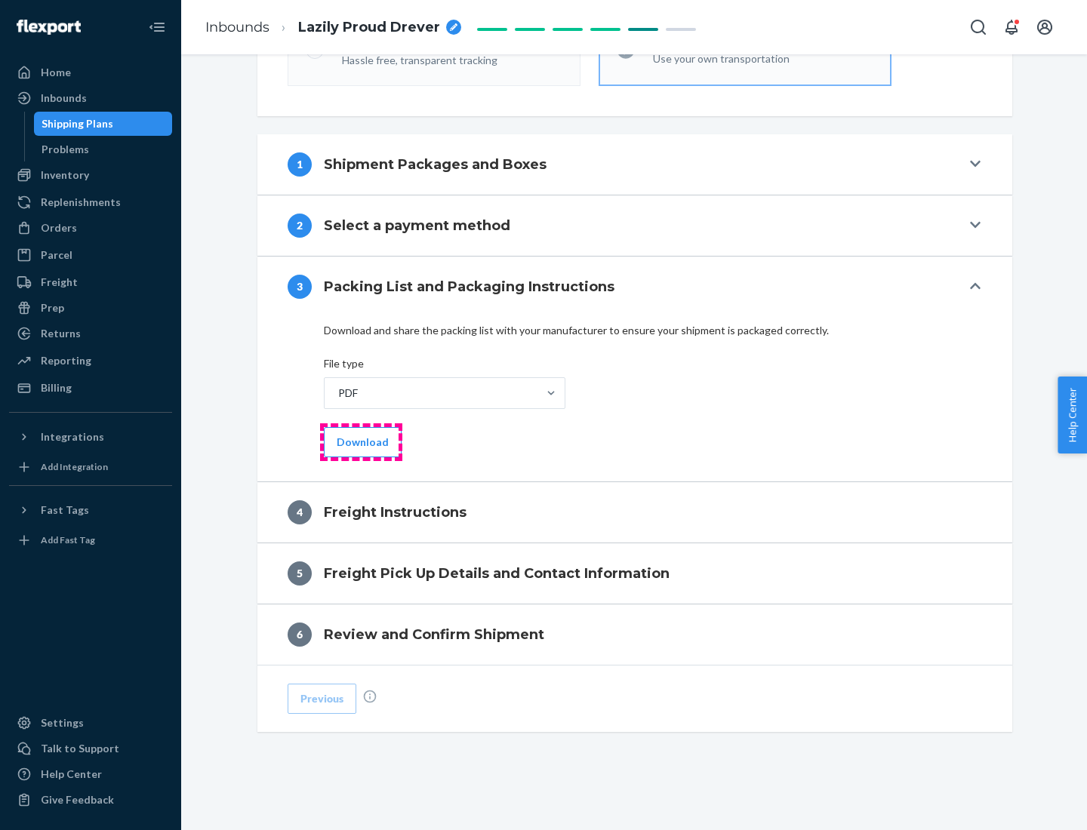
click at [361, 442] on button "Download" at bounding box center [363, 442] width 78 height 30
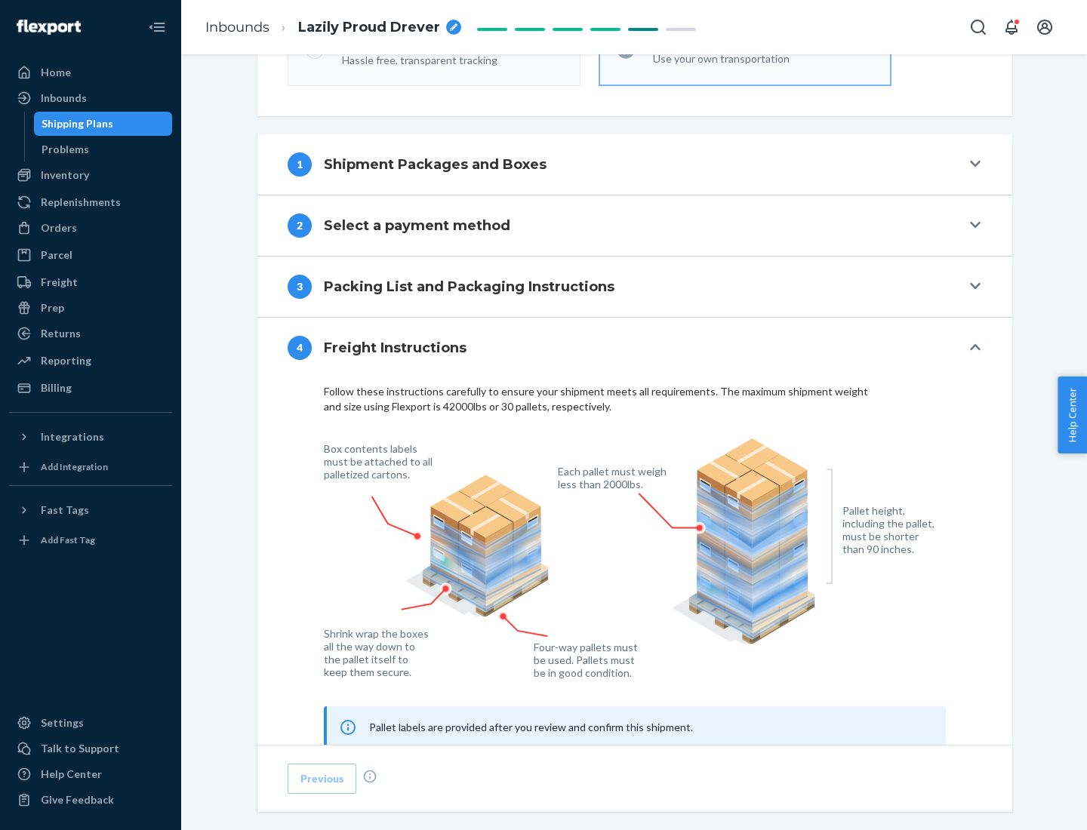
scroll to position [913, 0]
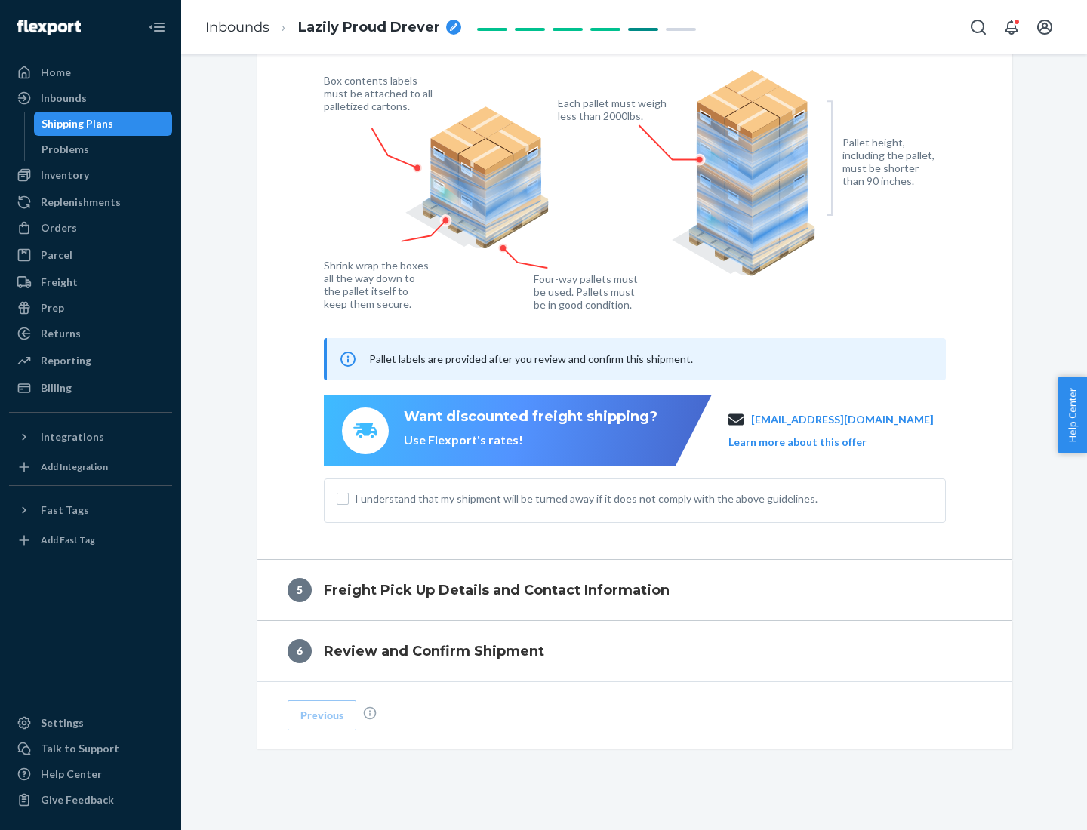
click at [816, 442] on button "Learn more about this offer" at bounding box center [797, 442] width 138 height 15
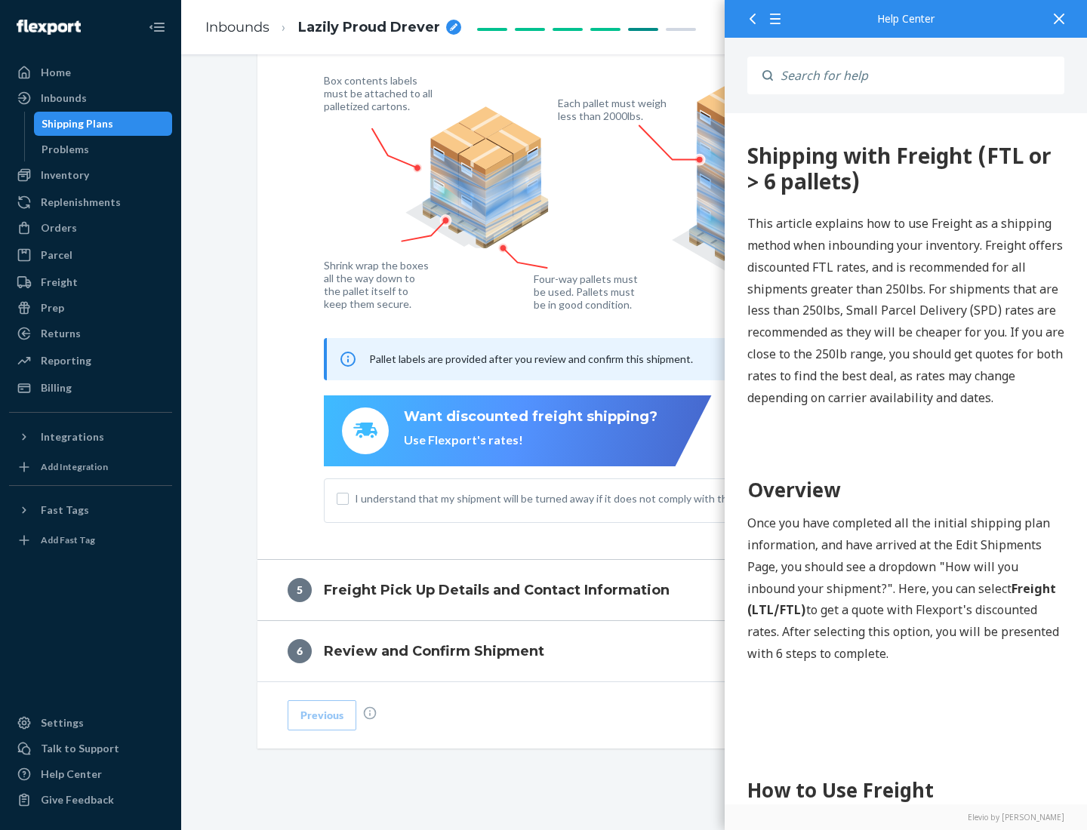
scroll to position [0, 0]
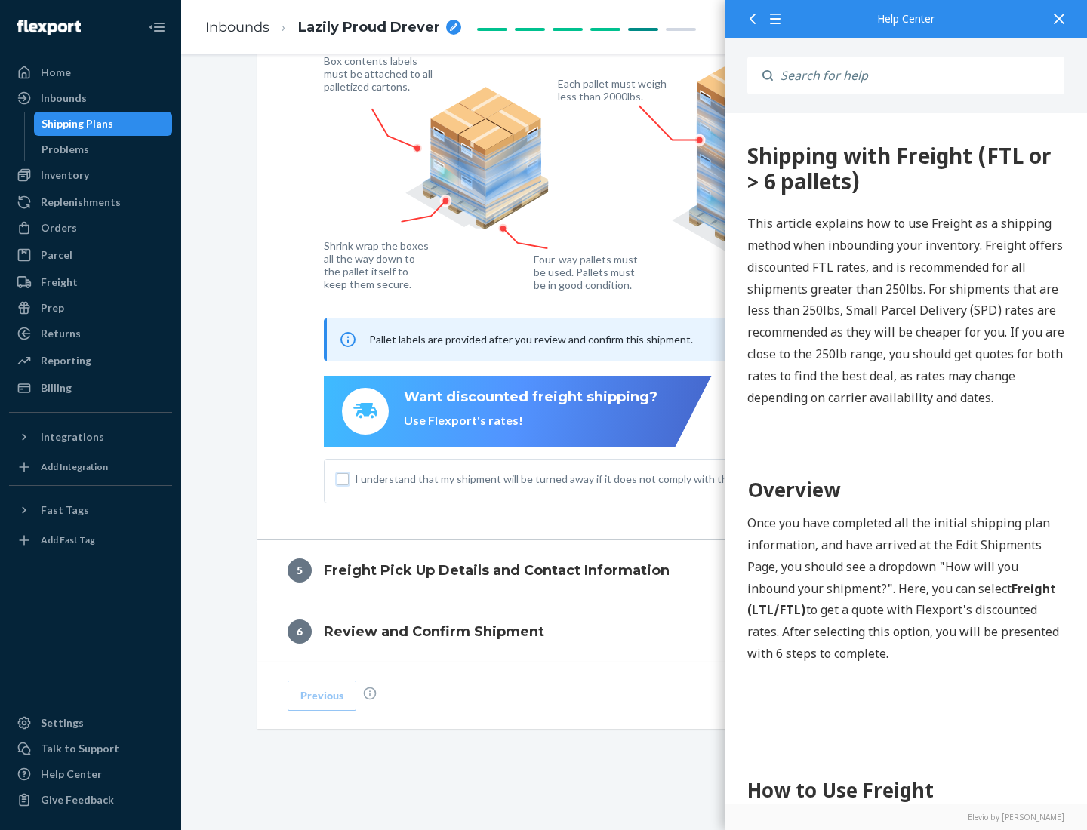
click at [343, 479] on input "I understand that my shipment will be turned away if it does not comply with th…" at bounding box center [343, 479] width 12 height 12
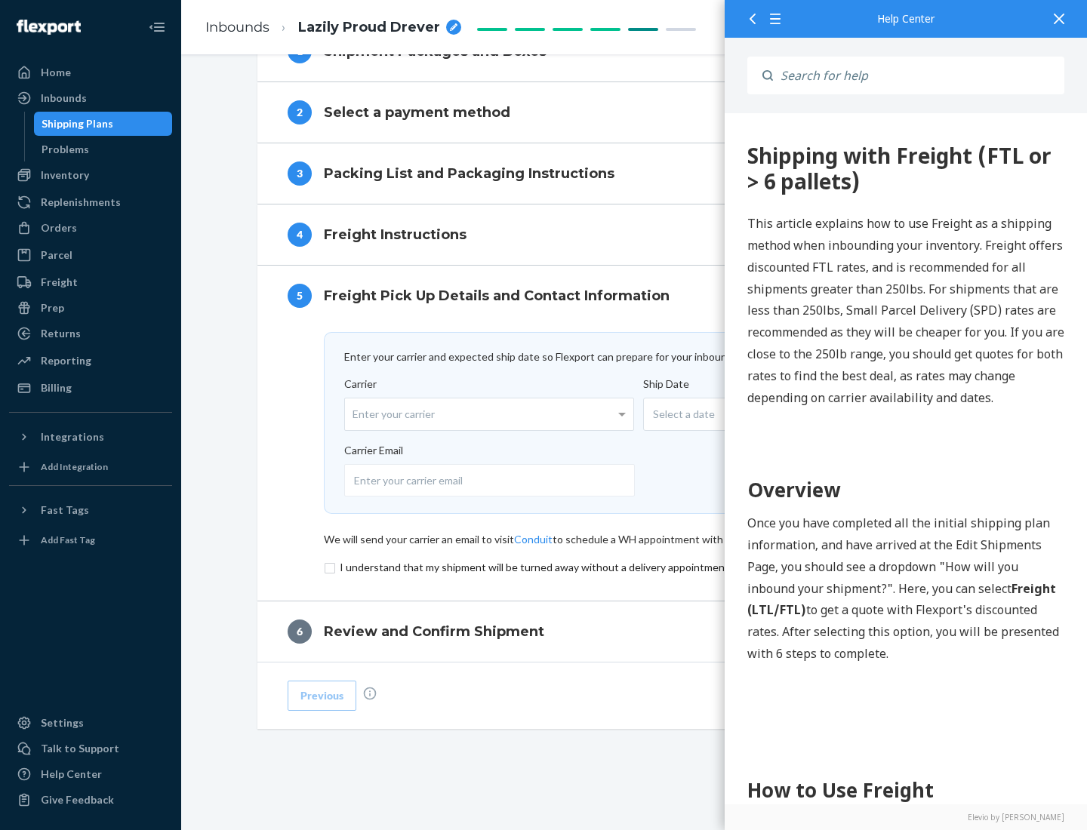
scroll to position [657, 0]
click at [635, 567] on input "checkbox" at bounding box center [635, 568] width 622 height 18
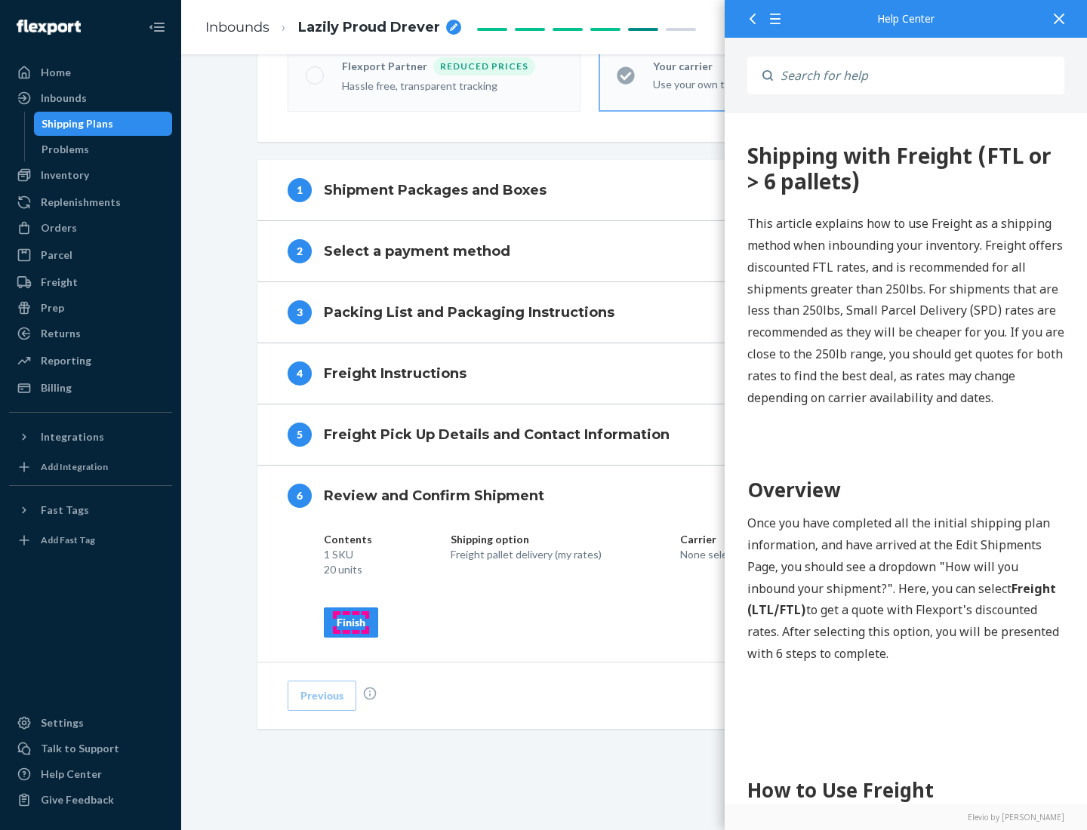
click at [351, 622] on div "Finish" at bounding box center [351, 622] width 29 height 15
